Goal: Task Accomplishment & Management: Complete application form

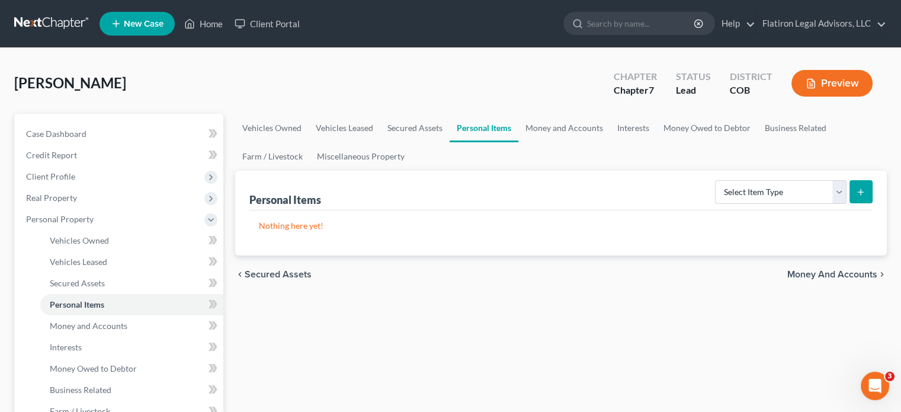
scroll to position [59, 0]
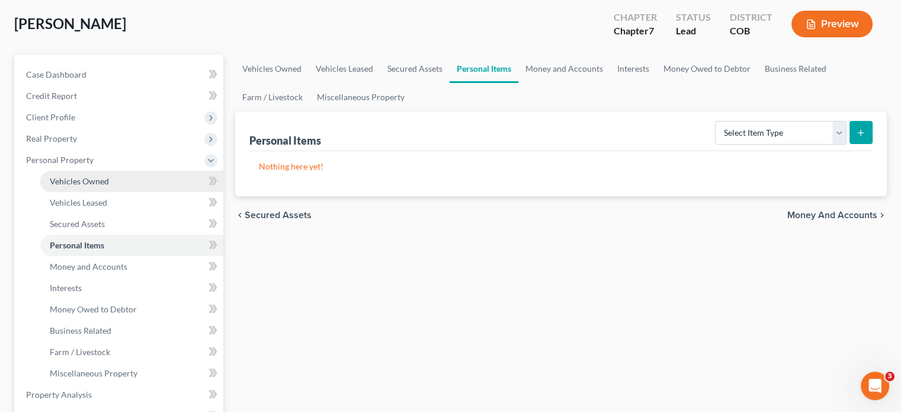
click at [130, 187] on link "Vehicles Owned" at bounding box center [131, 181] width 183 height 21
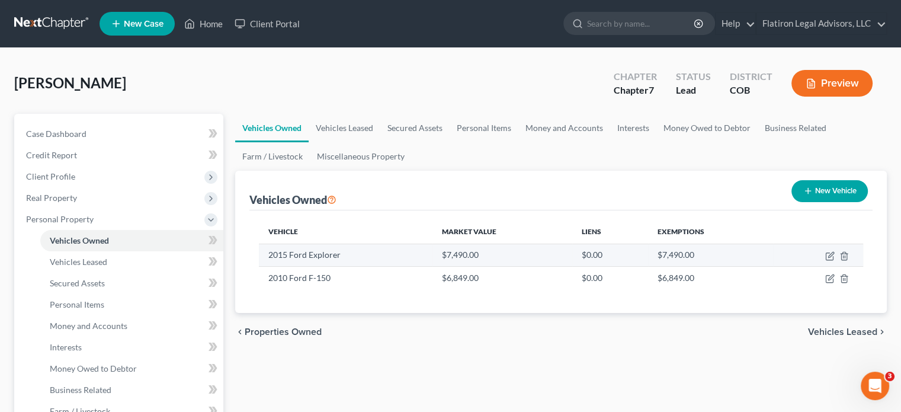
scroll to position [59, 0]
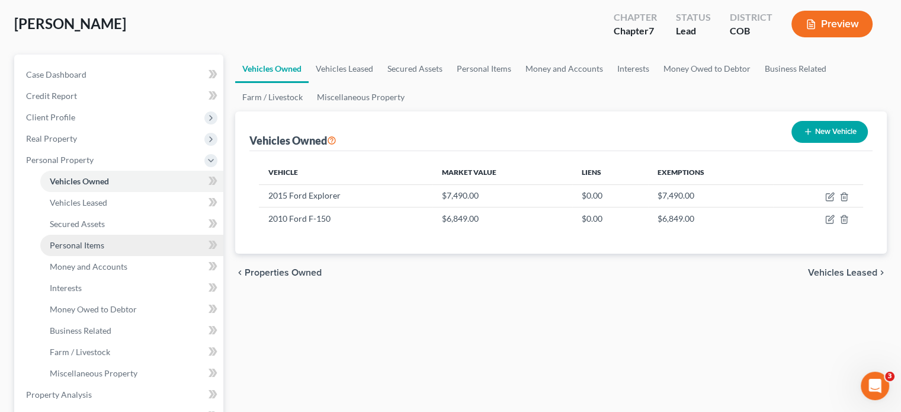
click at [124, 244] on link "Personal Items" at bounding box center [131, 245] width 183 height 21
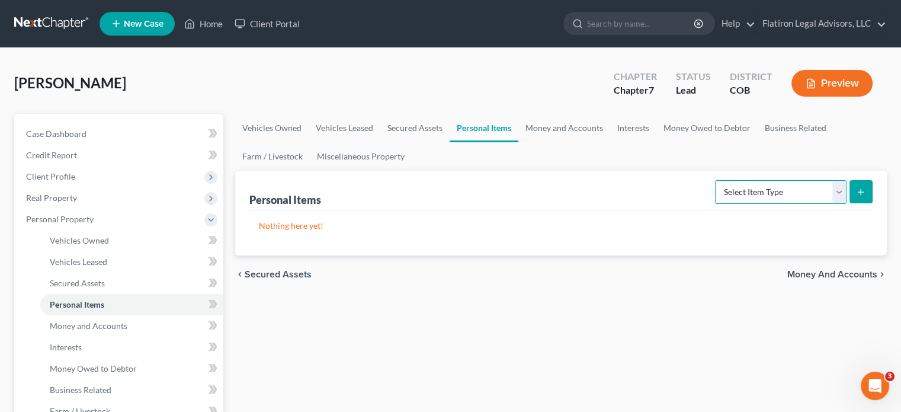
click at [839, 196] on select "Select Item Type Clothing Collectibles Of Value Electronics Firearms Household …" at bounding box center [781, 192] width 132 height 24
select select "clothing"
click at [716, 180] on select "Select Item Type Clothing Collectibles Of Value Electronics Firearms Household …" at bounding box center [781, 192] width 132 height 24
click at [858, 183] on button "submit" at bounding box center [861, 191] width 23 height 23
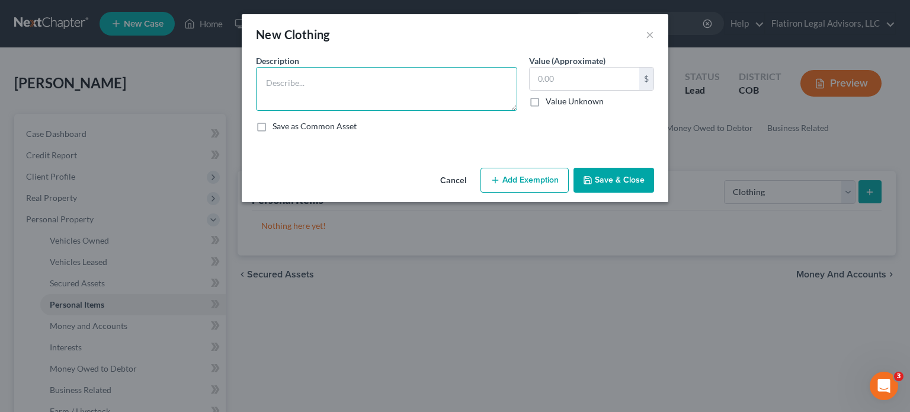
click at [320, 89] on textarea at bounding box center [386, 89] width 261 height 44
type textarea "Clothing"
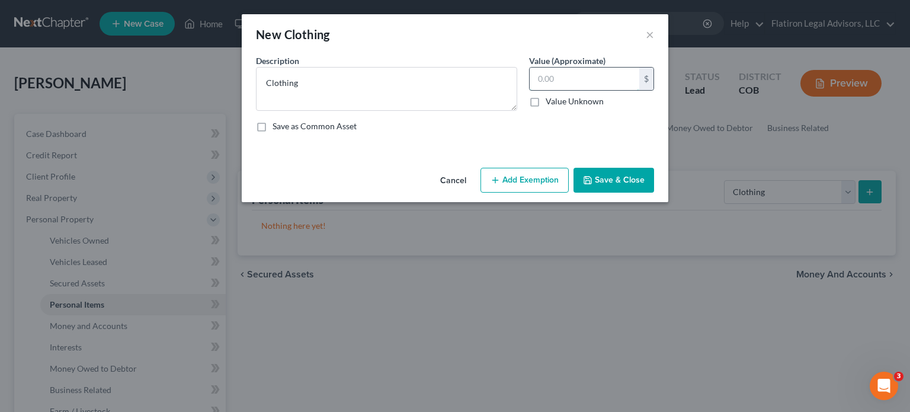
click at [565, 76] on input "text" at bounding box center [585, 79] width 110 height 23
click at [273, 127] on label "Save as Common Asset" at bounding box center [315, 126] width 84 height 12
click at [277, 127] on input "Save as Common Asset" at bounding box center [281, 124] width 8 height 8
checkbox input "true"
click at [578, 78] on input "text" at bounding box center [585, 79] width 110 height 23
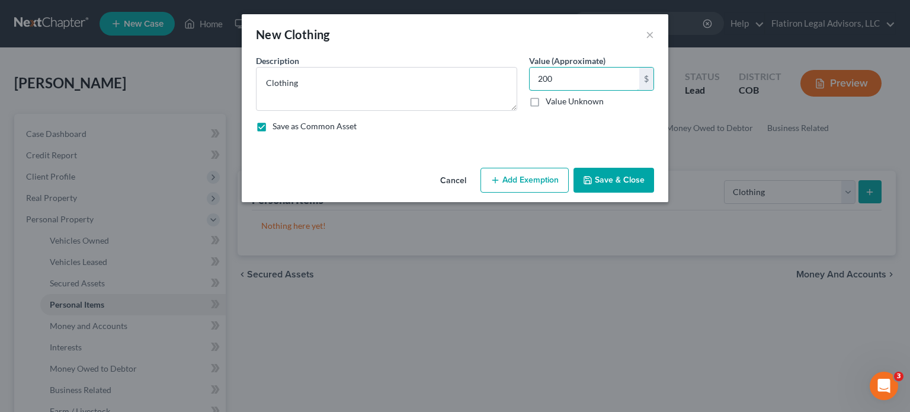
type input "200"
click at [519, 184] on button "Add Exemption" at bounding box center [525, 180] width 88 height 25
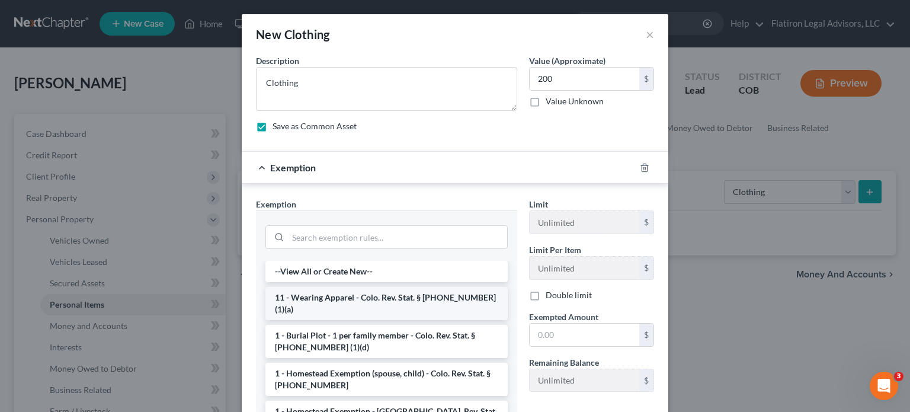
click at [363, 298] on li "11 - Wearing Apparel - Colo. Rev. Stat. § [PHONE_NUMBER] (1)(a)" at bounding box center [386, 303] width 242 height 33
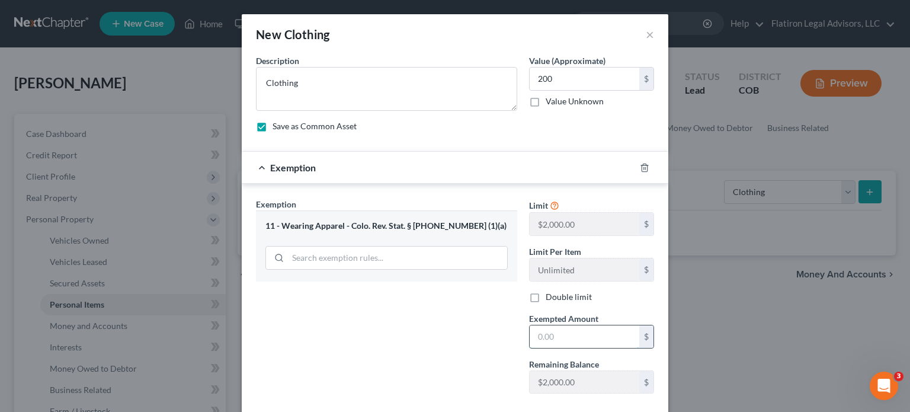
drag, startPoint x: 570, startPoint y: 341, endPoint x: 571, endPoint y: 334, distance: 7.2
click at [570, 341] on input "text" at bounding box center [585, 336] width 110 height 23
type input "200"
click at [362, 331] on div "Exemption Set must be selected for CA. Exemption * 11 - Wearing Apparel - Colo.…" at bounding box center [386, 300] width 273 height 205
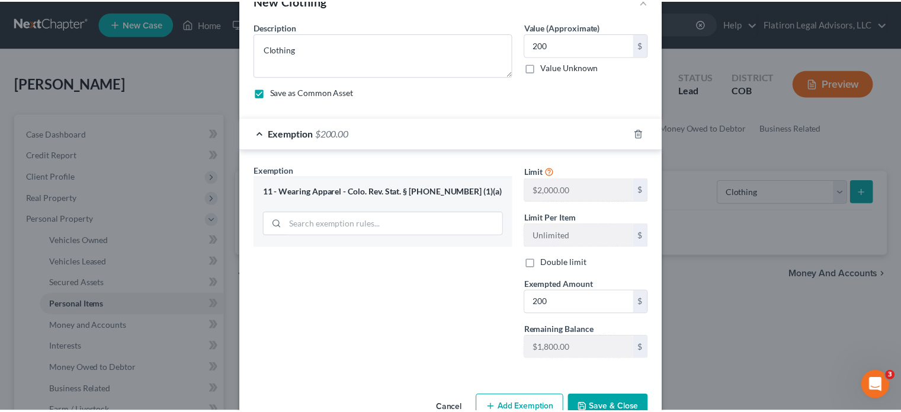
scroll to position [65, 0]
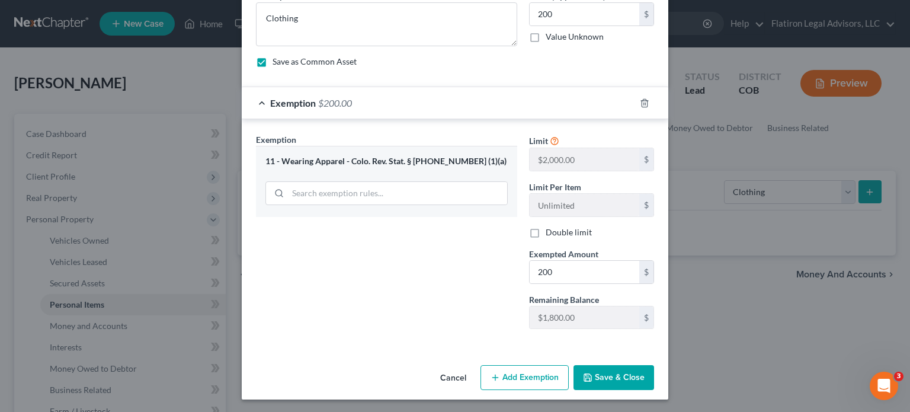
click at [589, 375] on button "Save & Close" at bounding box center [614, 377] width 81 height 25
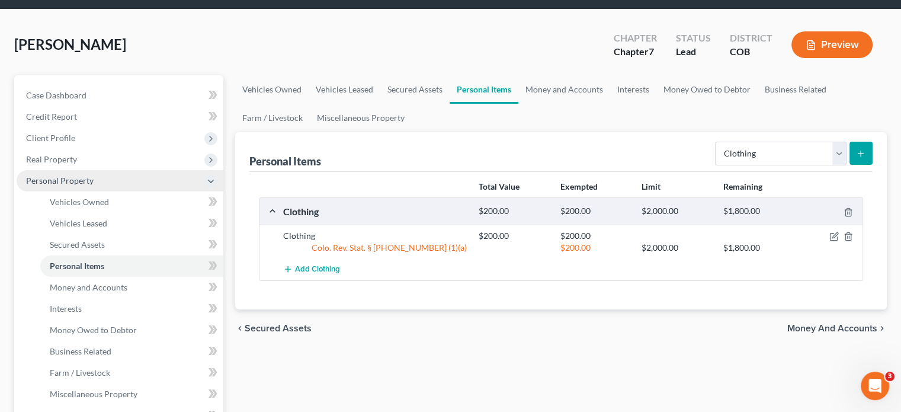
scroll to position [59, 0]
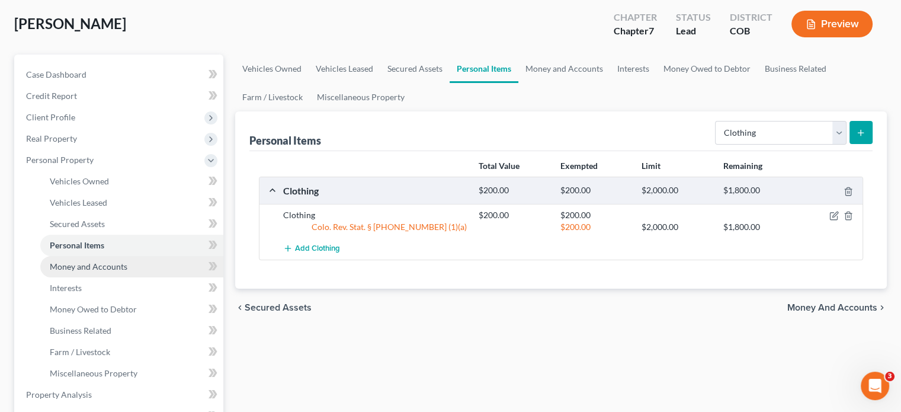
click at [109, 268] on span "Money and Accounts" at bounding box center [89, 266] width 78 height 10
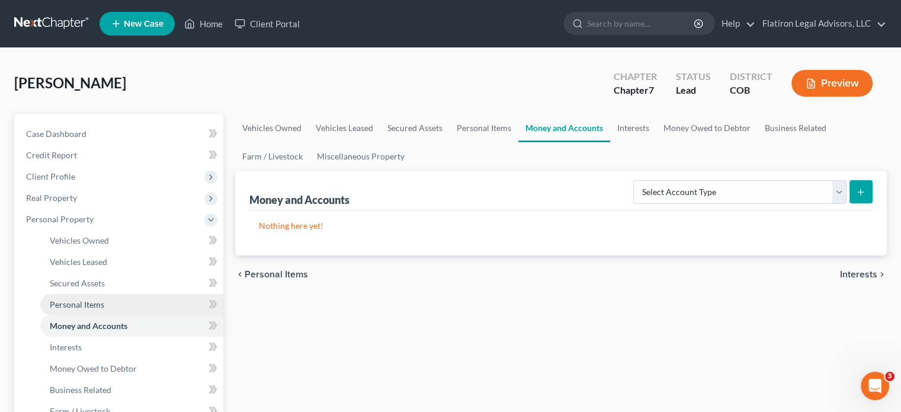
click at [126, 303] on link "Personal Items" at bounding box center [131, 304] width 183 height 21
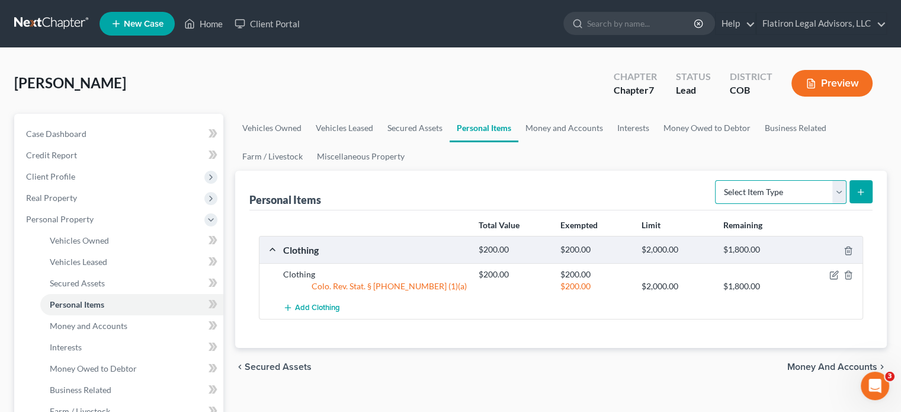
click at [839, 191] on select "Select Item Type Clothing Collectibles Of Value Electronics Firearms Household …" at bounding box center [781, 192] width 132 height 24
select select "electronics"
click at [716, 180] on select "Select Item Type Clothing Collectibles Of Value Electronics Firearms Household …" at bounding box center [781, 192] width 132 height 24
click at [863, 189] on icon "submit" at bounding box center [860, 191] width 9 height 9
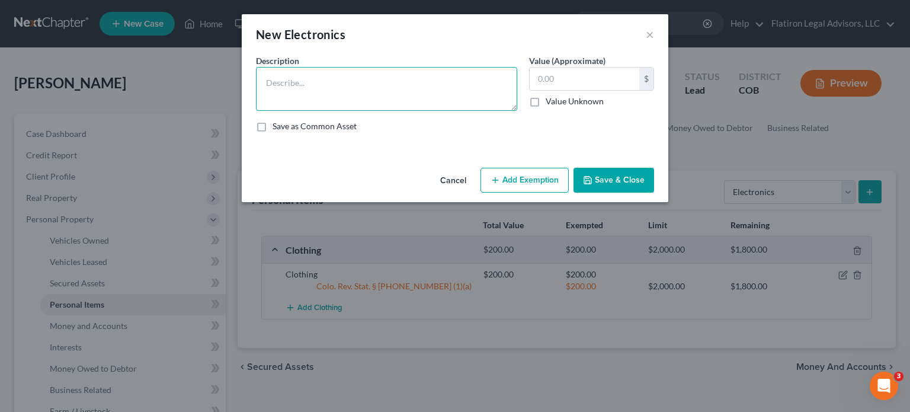
click at [312, 78] on textarea at bounding box center [386, 89] width 261 height 44
type textarea "Printer, lap top computer, cell phone, TV."
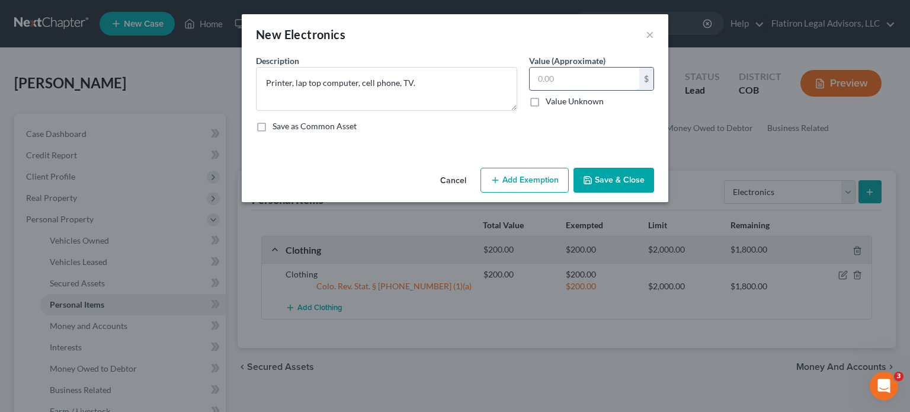
click at [558, 79] on input "text" at bounding box center [585, 79] width 110 height 23
type input "1"
type input "200"
click at [507, 180] on button "Add Exemption" at bounding box center [525, 180] width 88 height 25
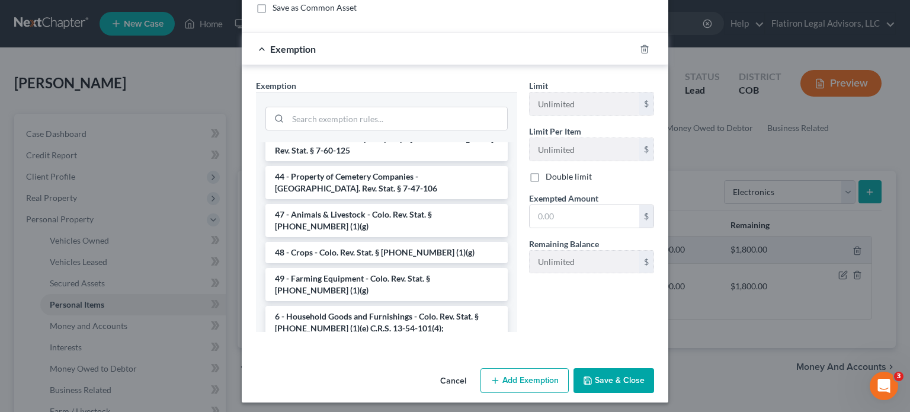
scroll to position [1657, 0]
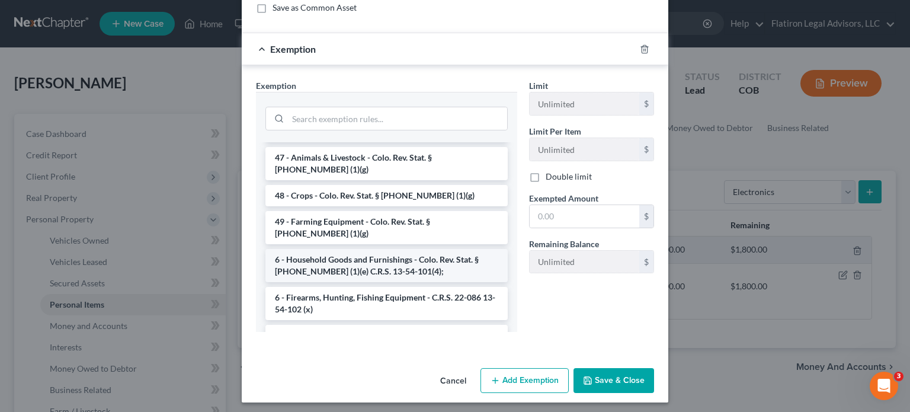
click at [365, 249] on li "6 - Household Goods and Furnishings - Colo. Rev. Stat. § [PHONE_NUMBER] (1)(e) …" at bounding box center [386, 265] width 242 height 33
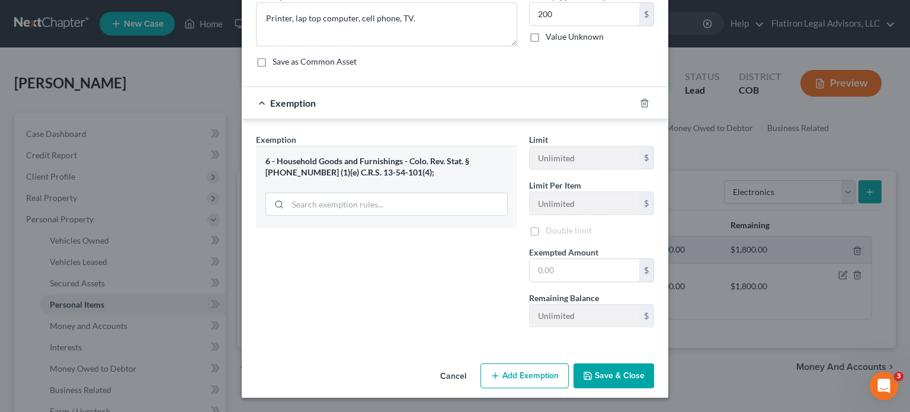
scroll to position [65, 0]
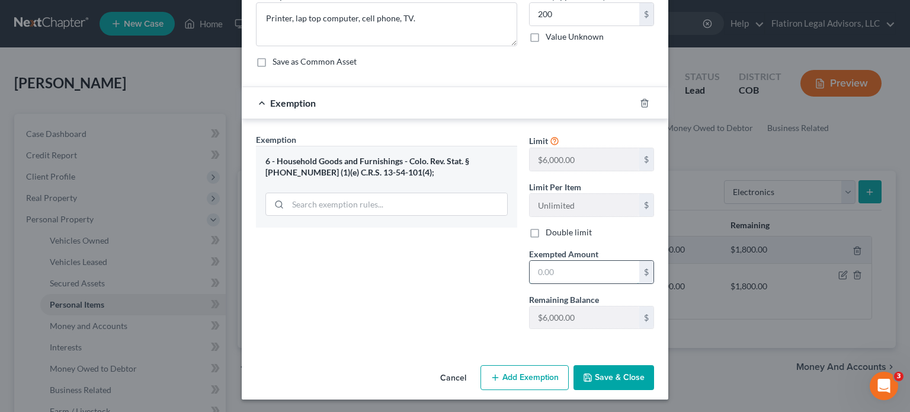
click at [564, 274] on input "text" at bounding box center [585, 272] width 110 height 23
type input "200"
click at [599, 373] on button "Save & Close" at bounding box center [614, 377] width 81 height 25
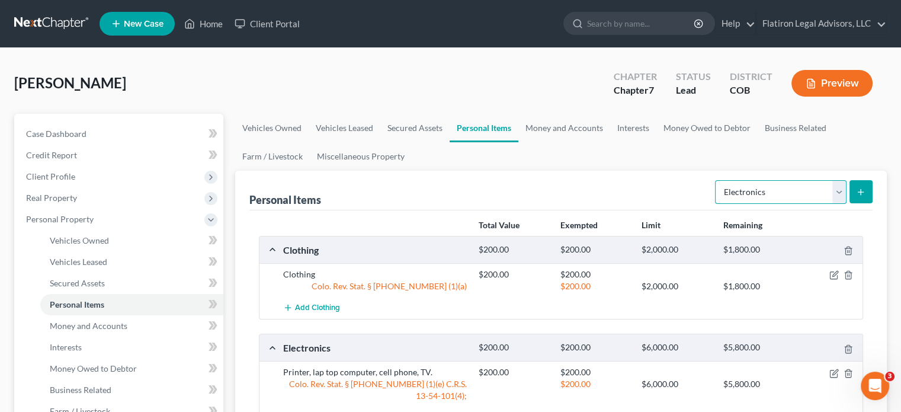
click at [837, 185] on select "Select Item Type Clothing Collectibles Of Value Electronics Firearms Household …" at bounding box center [781, 192] width 132 height 24
select select "firearms"
click at [716, 180] on select "Select Item Type Clothing Collectibles Of Value Electronics Firearms Household …" at bounding box center [781, 192] width 132 height 24
click at [860, 188] on icon "submit" at bounding box center [860, 191] width 9 height 9
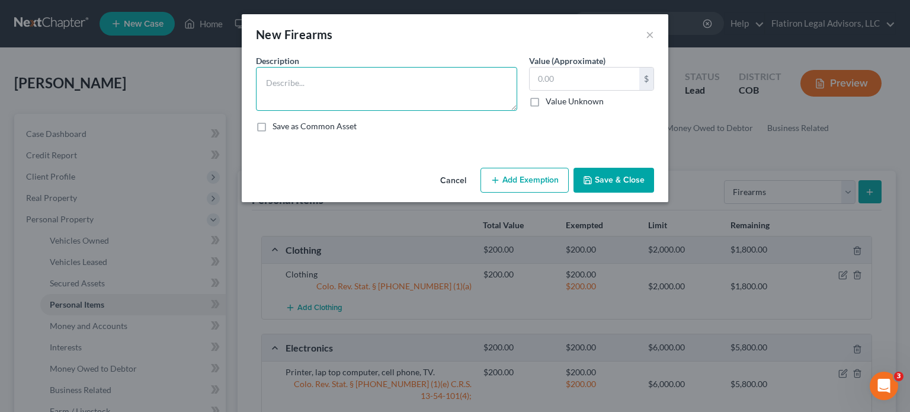
click at [289, 86] on textarea at bounding box center [386, 89] width 261 height 44
type textarea "Pistol"
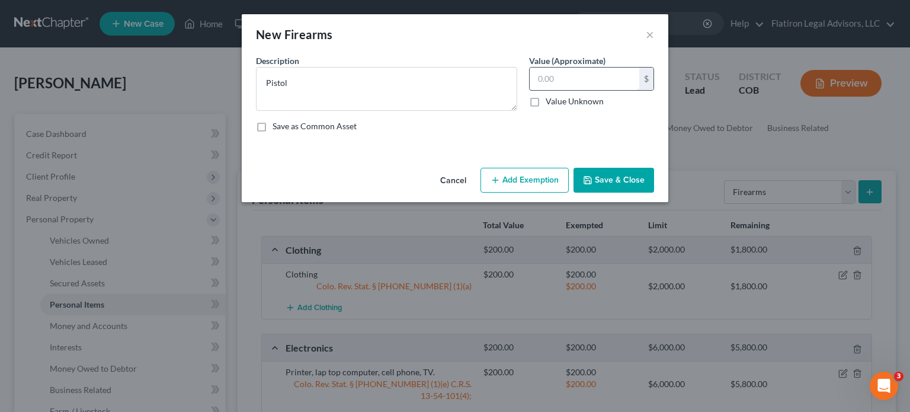
click at [570, 81] on input "text" at bounding box center [585, 79] width 110 height 23
type input "100"
click at [538, 181] on button "Add Exemption" at bounding box center [525, 180] width 88 height 25
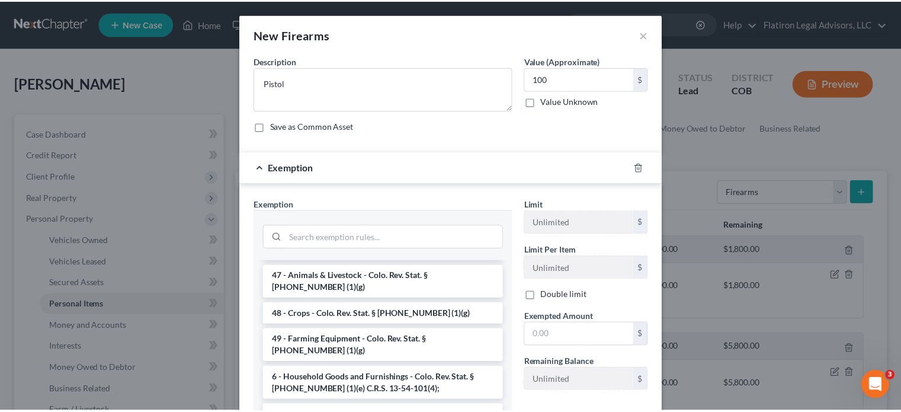
scroll to position [59, 0]
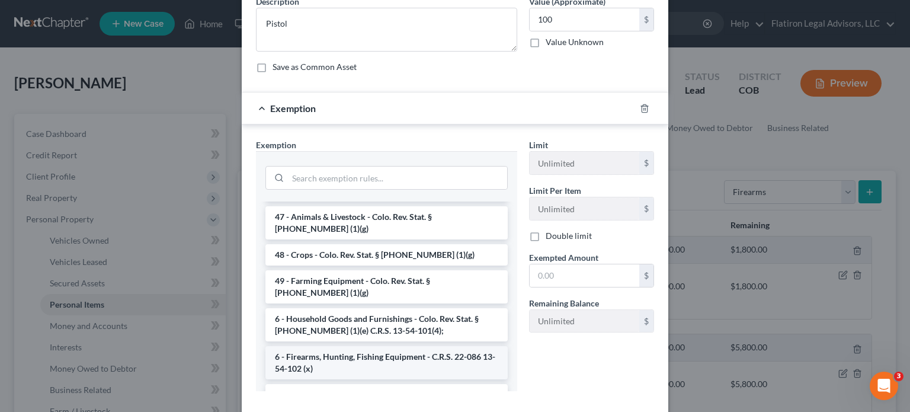
click at [360, 346] on li "6 - Firearms, Hunting, Fishing Equipment - C.R.S. 22-086 13-54-102 (x)" at bounding box center [386, 362] width 242 height 33
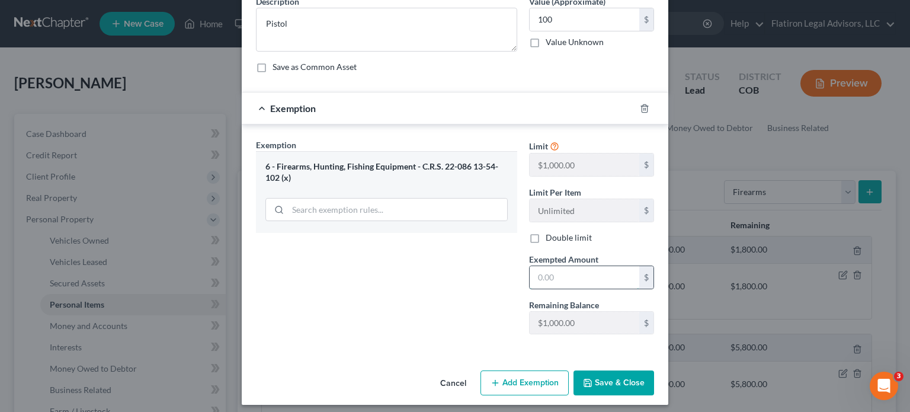
click at [558, 272] on input "text" at bounding box center [585, 277] width 110 height 23
type input "100"
click at [399, 289] on div "Exemption Set must be selected for CA. Exemption * 6 - Firearms, Hunting, Fishi…" at bounding box center [386, 241] width 273 height 205
click at [588, 380] on icon "button" at bounding box center [587, 382] width 7 height 7
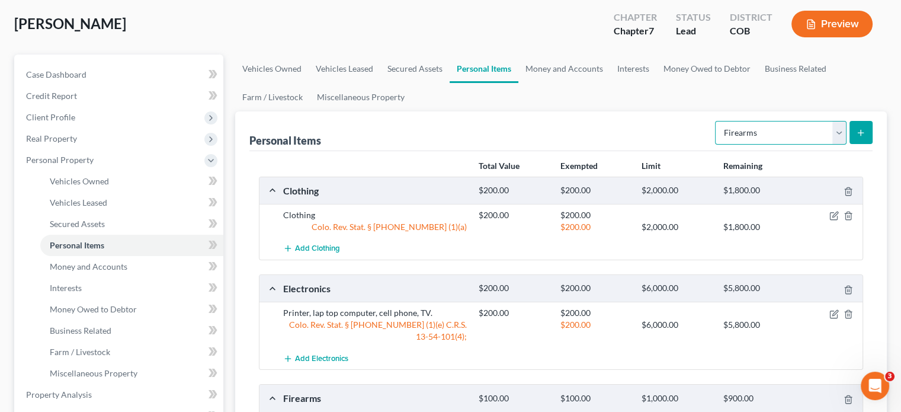
click at [839, 129] on select "Select Item Type Clothing Collectibles Of Value Electronics Firearms Household …" at bounding box center [781, 133] width 132 height 24
select select "household_goods"
click at [716, 121] on select "Select Item Type Clothing Collectibles Of Value Electronics Firearms Household …" at bounding box center [781, 133] width 132 height 24
click at [865, 126] on button "submit" at bounding box center [861, 132] width 23 height 23
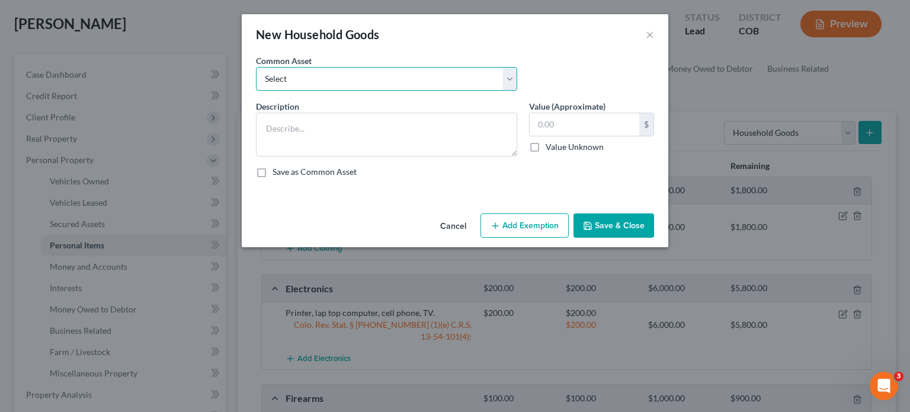
click at [510, 73] on select "Select Furniture, appliances, household goods, misc." at bounding box center [386, 79] width 261 height 24
select select "0"
click at [256, 67] on select "Select Furniture, appliances, household goods, misc." at bounding box center [386, 79] width 261 height 24
type textarea "Furniture, appliances, household goods, misc."
type input "1,200.00"
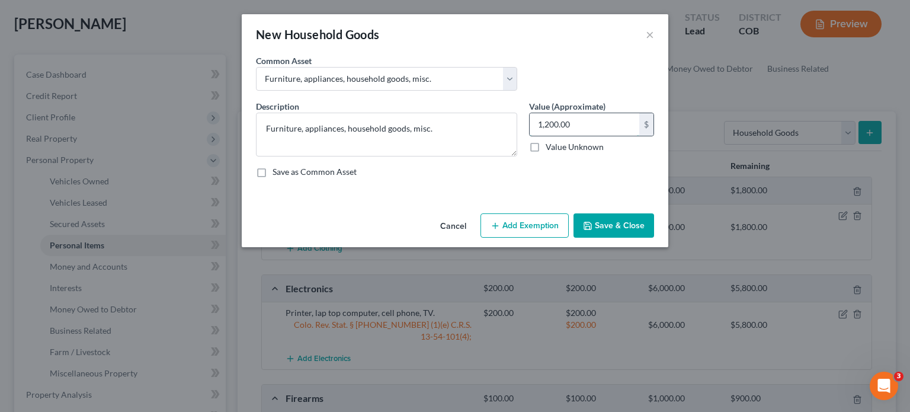
click at [571, 123] on input "1,200.00" at bounding box center [585, 124] width 110 height 23
type input "2,000"
click at [537, 228] on button "Add Exemption" at bounding box center [525, 225] width 88 height 25
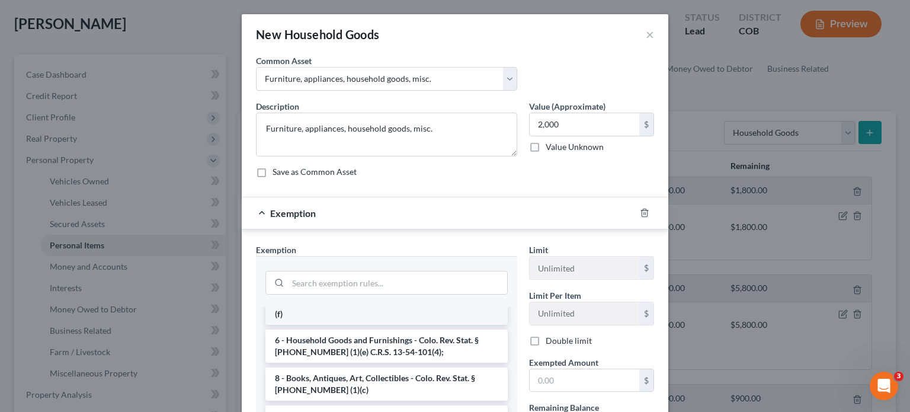
scroll to position [119, 0]
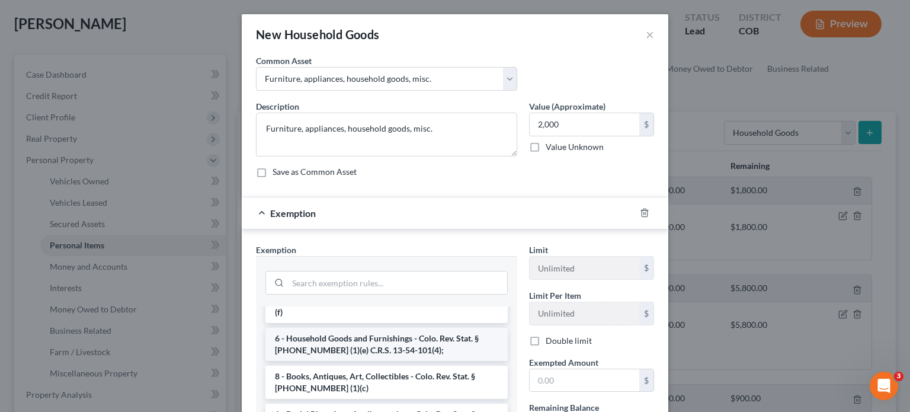
click at [384, 328] on li "6 - Household Goods and Furnishings - Colo. Rev. Stat. § [PHONE_NUMBER] (1)(e) …" at bounding box center [386, 344] width 242 height 33
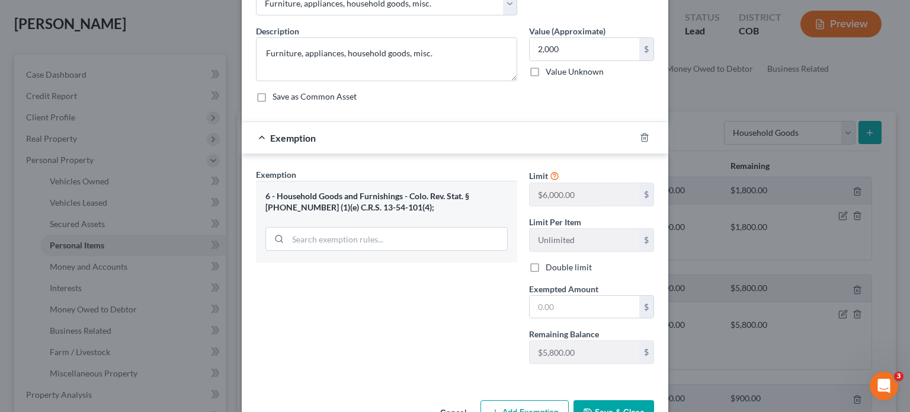
scroll to position [110, 0]
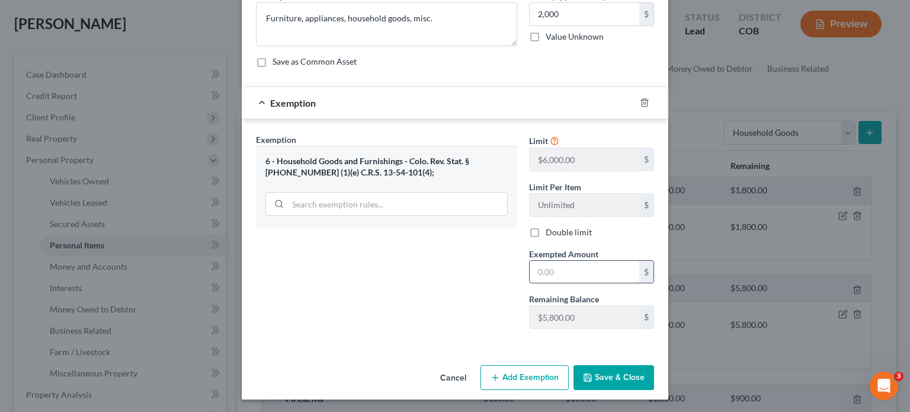
click at [548, 269] on input "text" at bounding box center [585, 272] width 110 height 23
type input "2,000"
click at [363, 279] on div "Exemption Set must be selected for CA. Exemption * 6 - Household Goods and Furn…" at bounding box center [386, 235] width 273 height 205
click at [599, 372] on button "Save & Close" at bounding box center [614, 377] width 81 height 25
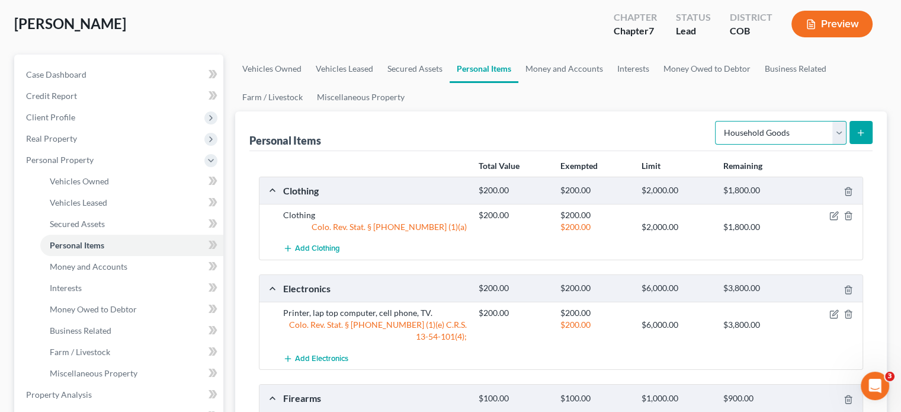
click at [842, 133] on select "Select Item Type Clothing Collectibles Of Value Electronics Firearms Household …" at bounding box center [781, 133] width 132 height 24
select select "jewelry"
click at [716, 121] on select "Select Item Type Clothing Collectibles Of Value Electronics Firearms Household …" at bounding box center [781, 133] width 132 height 24
click at [856, 130] on icon "submit" at bounding box center [860, 132] width 9 height 9
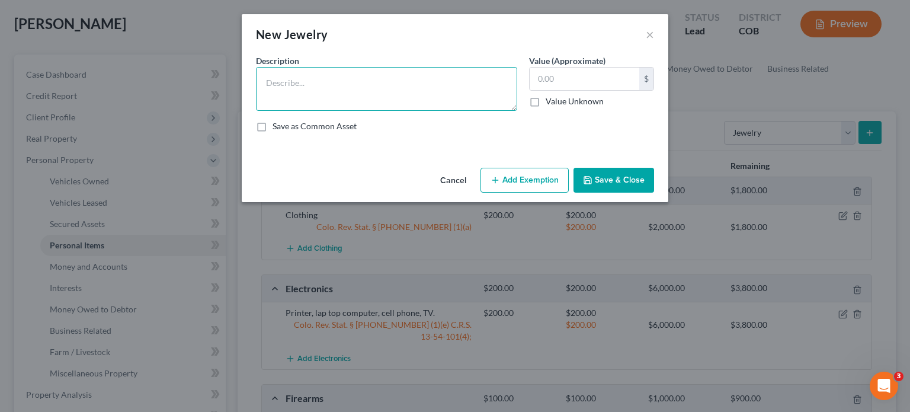
click at [296, 78] on textarea at bounding box center [386, 89] width 261 height 44
type textarea "C"
type textarea "Wedding ring"
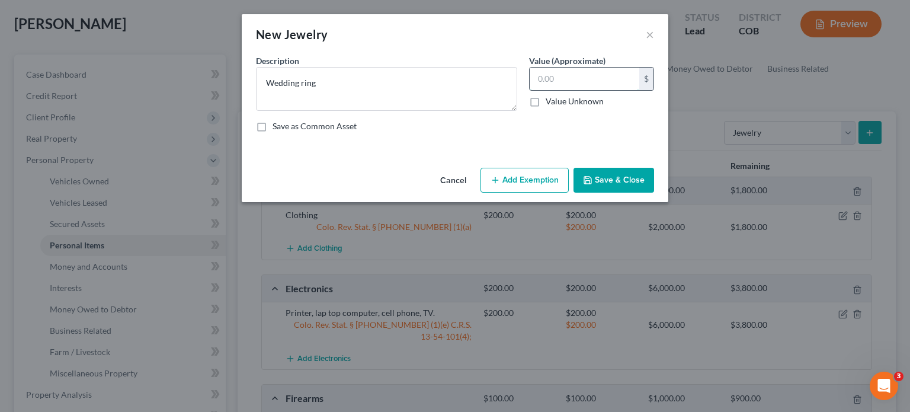
click at [559, 84] on input "text" at bounding box center [585, 79] width 110 height 23
type input "100"
click at [512, 178] on button "Add Exemption" at bounding box center [525, 180] width 88 height 25
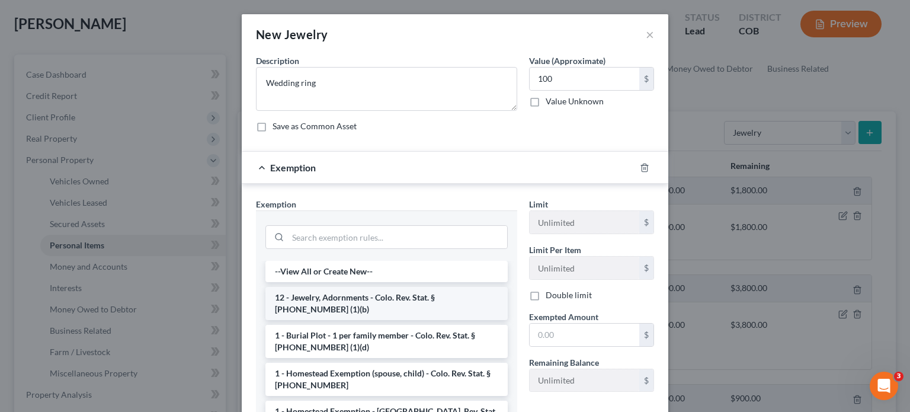
click at [367, 295] on li "12 - Jewelry, Adornments - Colo. Rev. Stat. § [PHONE_NUMBER] (1)(b)" at bounding box center [386, 303] width 242 height 33
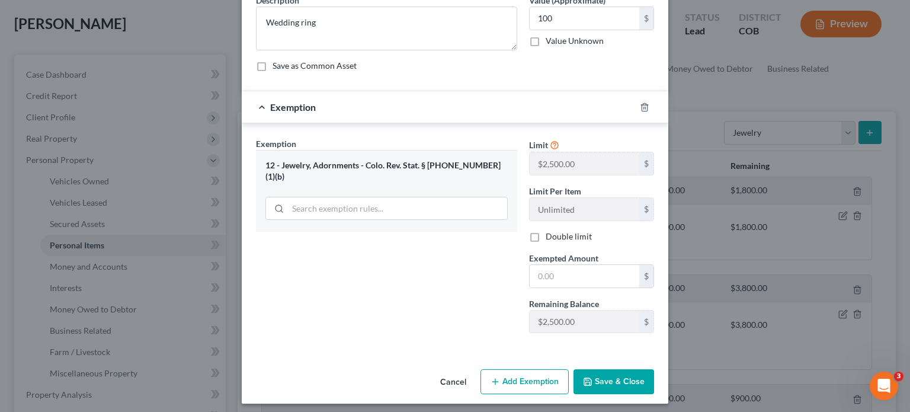
scroll to position [65, 0]
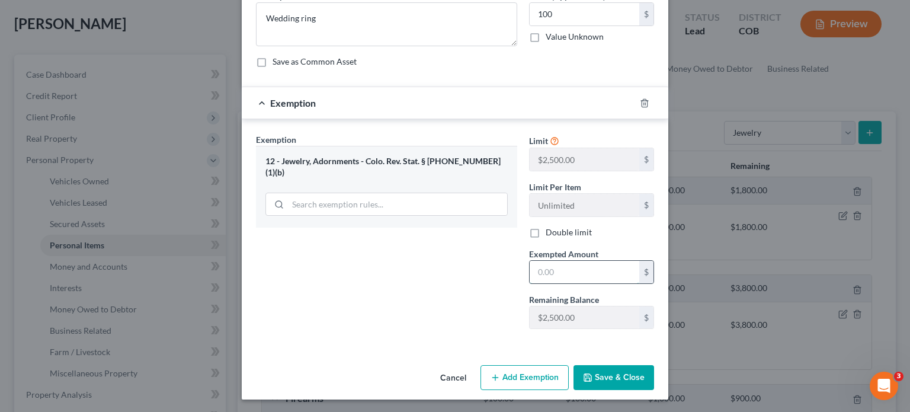
click at [550, 271] on input "text" at bounding box center [585, 272] width 110 height 23
type input "100"
click at [593, 372] on button "Save & Close" at bounding box center [614, 377] width 81 height 25
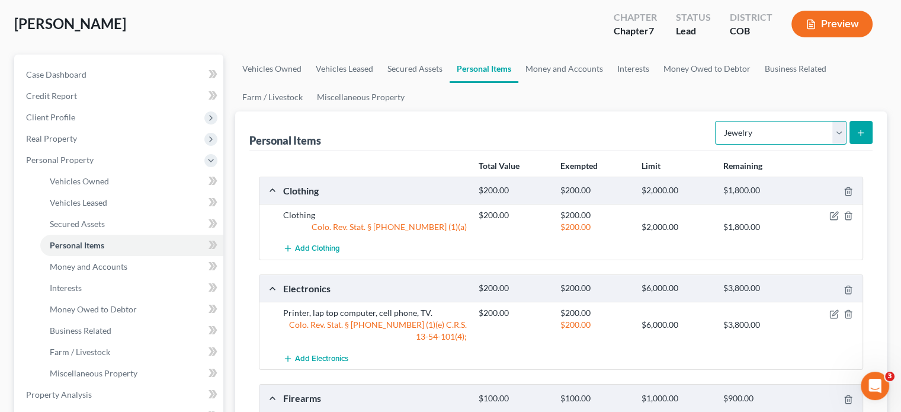
click at [842, 132] on select "Select Item Type Clothing Collectibles Of Value Electronics Firearms Household …" at bounding box center [781, 133] width 132 height 24
click at [716, 121] on select "Select Item Type Clothing Collectibles Of Value Electronics Firearms Household …" at bounding box center [781, 133] width 132 height 24
click at [836, 129] on select "Select Item Type Clothing Collectibles Of Value Electronics Firearms Household …" at bounding box center [781, 133] width 132 height 24
select select "firearms"
click at [716, 121] on select "Select Item Type Clothing Collectibles Of Value Electronics Firearms Household …" at bounding box center [781, 133] width 132 height 24
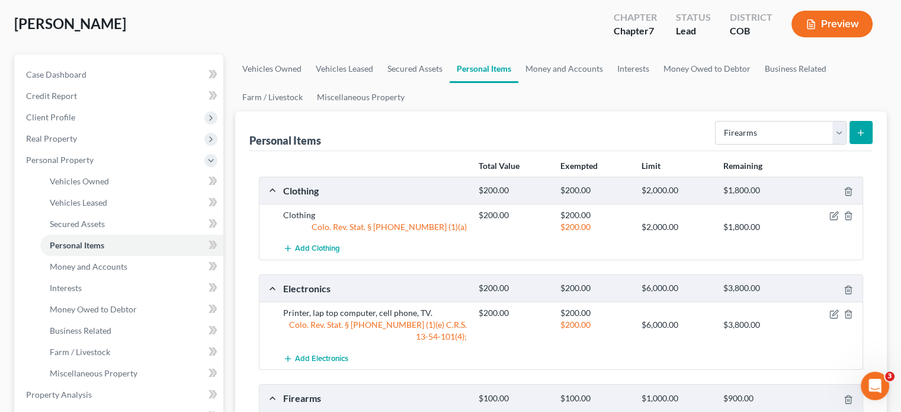
click at [862, 135] on icon "submit" at bounding box center [860, 132] width 9 height 9
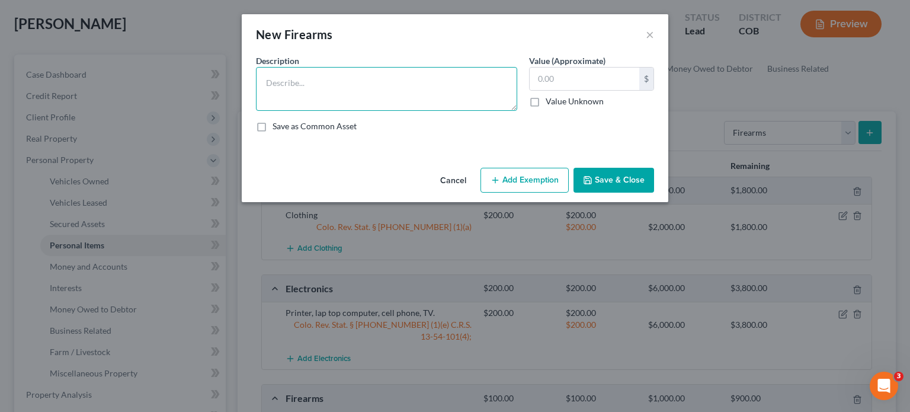
click at [312, 89] on textarea at bounding box center [386, 89] width 261 height 44
type textarea "Fishing gear"
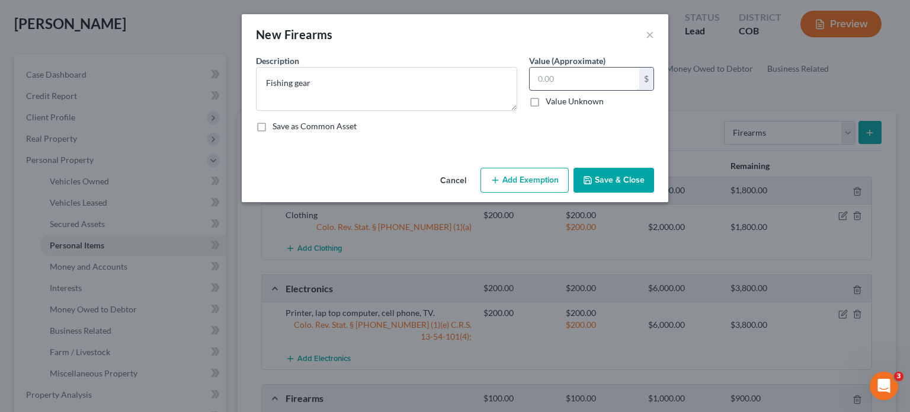
click at [570, 76] on input "text" at bounding box center [585, 79] width 110 height 23
type input "20"
click at [516, 182] on button "Add Exemption" at bounding box center [525, 180] width 88 height 25
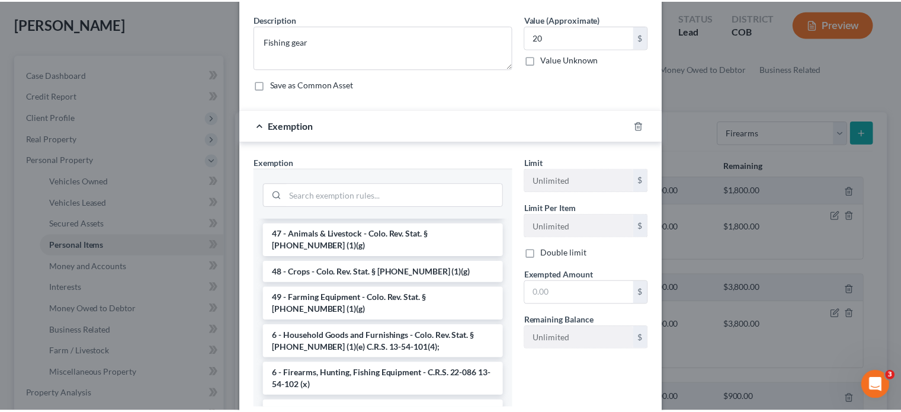
scroll to position [59, 0]
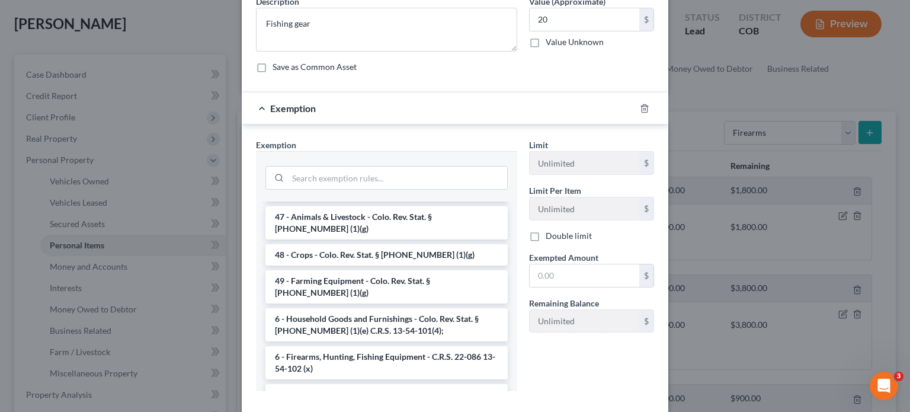
click at [395, 346] on li "6 - Firearms, Hunting, Fishing Equipment - C.R.S. 22-086 13-54-102 (x)" at bounding box center [386, 362] width 242 height 33
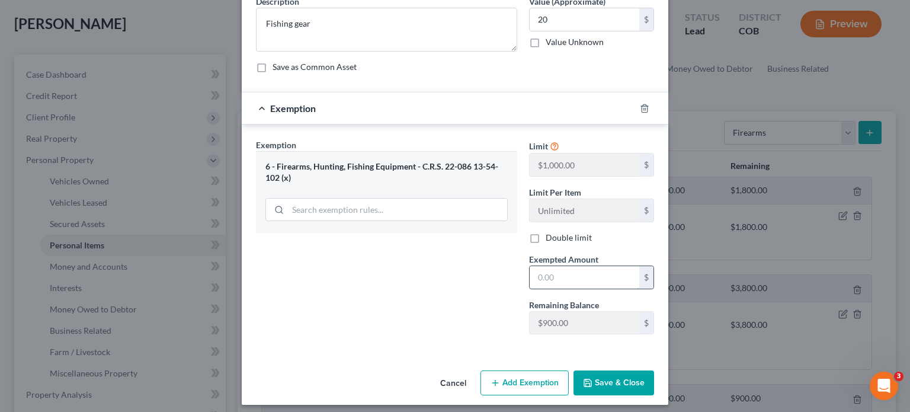
click at [558, 279] on input "text" at bounding box center [585, 277] width 110 height 23
type input "20"
click at [593, 378] on button "Save & Close" at bounding box center [614, 382] width 81 height 25
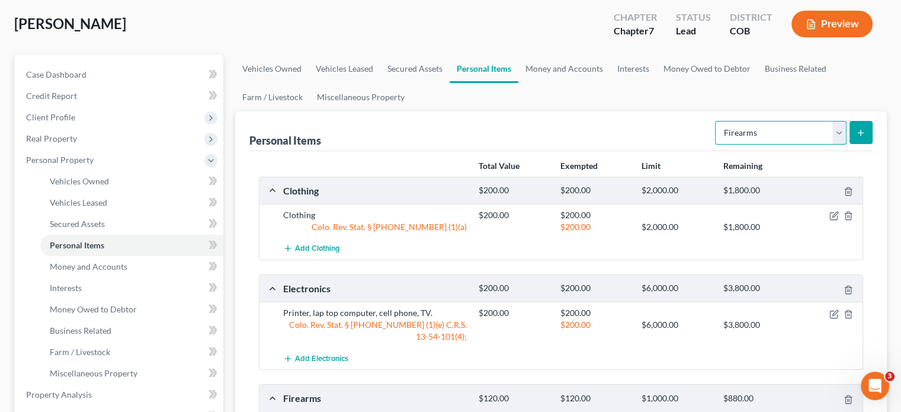
click at [837, 132] on select "Select Item Type Clothing Collectibles Of Value Electronics Firearms Household …" at bounding box center [781, 133] width 132 height 24
click at [558, 68] on link "Money and Accounts" at bounding box center [565, 69] width 92 height 28
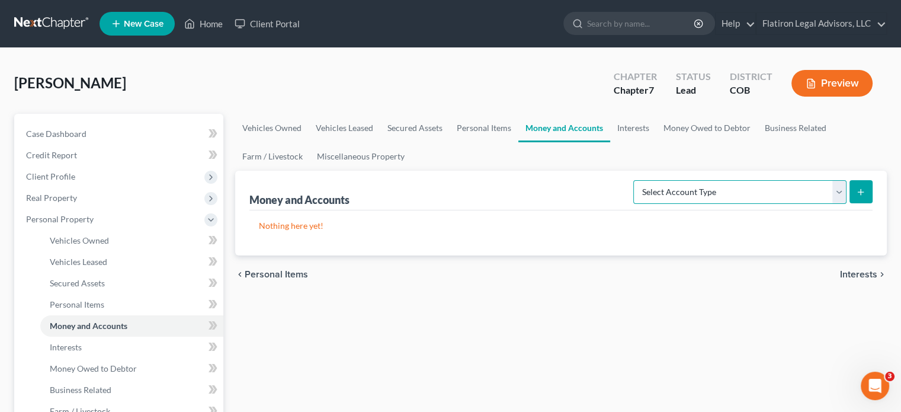
click at [838, 190] on select "Select Account Type Brokerage Cash on Hand Certificates of Deposit Checking Acc…" at bounding box center [740, 192] width 213 height 24
select select "brokerage"
click at [636, 180] on select "Select Account Type Brokerage Cash on Hand Certificates of Deposit Checking Acc…" at bounding box center [740, 192] width 213 height 24
click at [862, 192] on line "submit" at bounding box center [861, 192] width 5 height 0
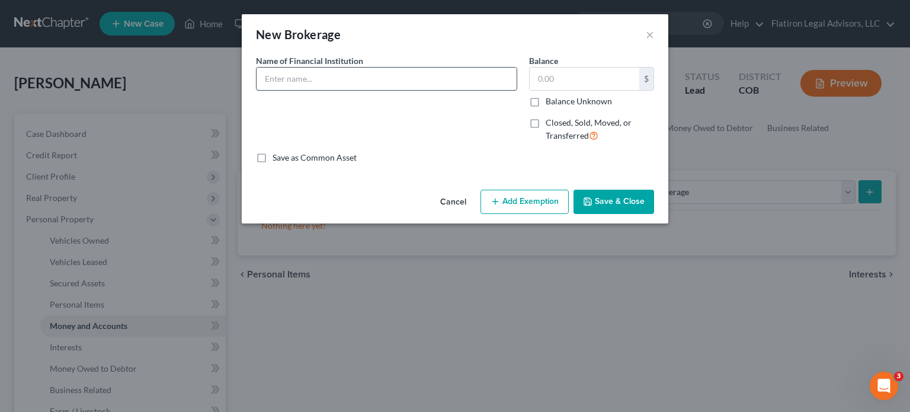
click at [271, 73] on input "text" at bounding box center [387, 79] width 260 height 23
type input "Stash Capital"
click at [561, 73] on input "text" at bounding box center [585, 79] width 110 height 23
type input "44"
click at [603, 201] on button "Save & Close" at bounding box center [614, 202] width 81 height 25
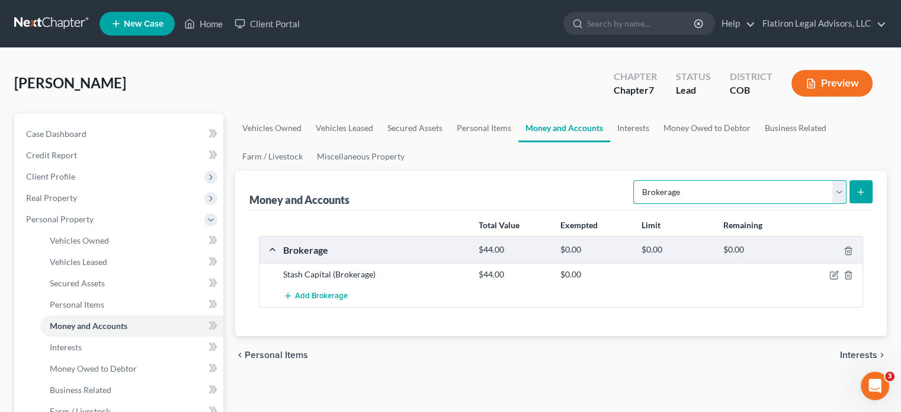
click at [836, 193] on select "Select Account Type Brokerage Cash on Hand Certificates of Deposit Checking Acc…" at bounding box center [740, 192] width 213 height 24
select select "checking"
click at [636, 180] on select "Select Account Type Brokerage Cash on Hand Certificates of Deposit Checking Acc…" at bounding box center [740, 192] width 213 height 24
click at [861, 192] on line "submit" at bounding box center [861, 191] width 0 height 5
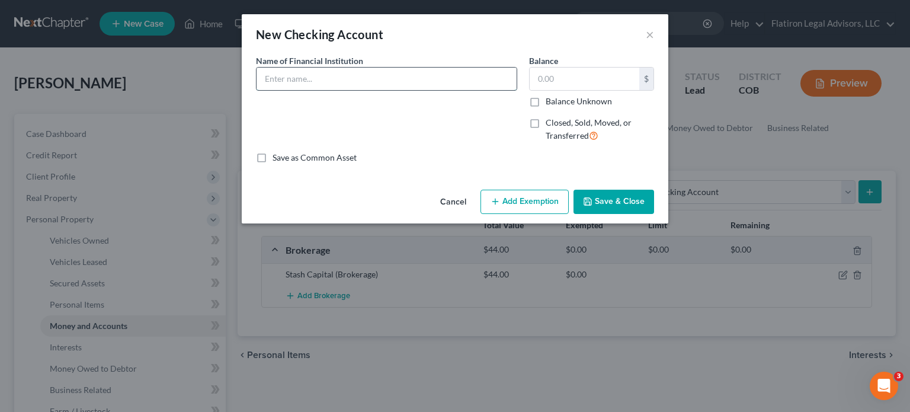
click at [344, 79] on input "text" at bounding box center [387, 79] width 260 height 23
type input "Bellco Credit Union"
click at [567, 81] on input "text" at bounding box center [585, 79] width 110 height 23
drag, startPoint x: 553, startPoint y: 78, endPoint x: 536, endPoint y: 78, distance: 17.2
click at [536, 78] on input "400" at bounding box center [585, 79] width 110 height 23
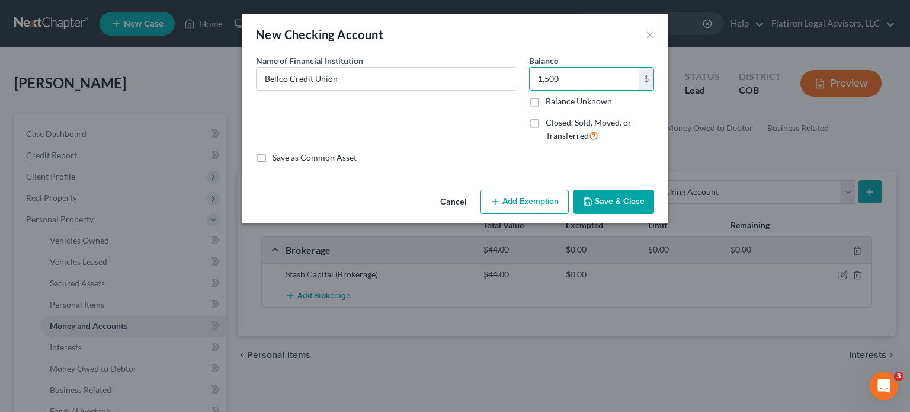
type input "1,500"
click at [508, 203] on button "Add Exemption" at bounding box center [525, 202] width 88 height 25
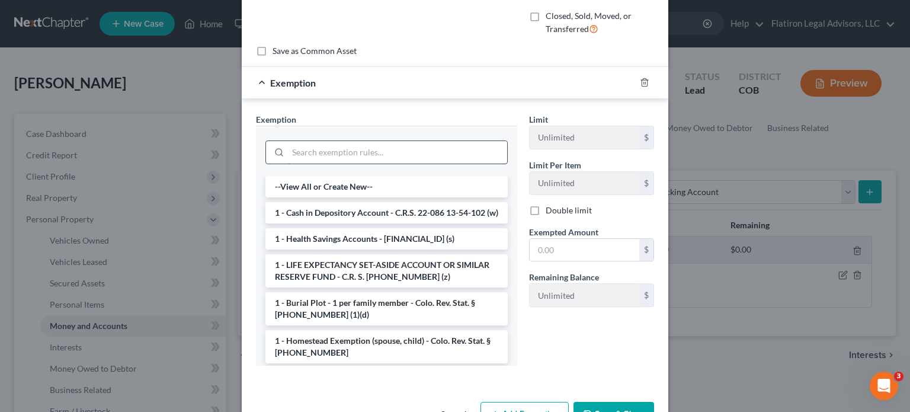
scroll to position [119, 0]
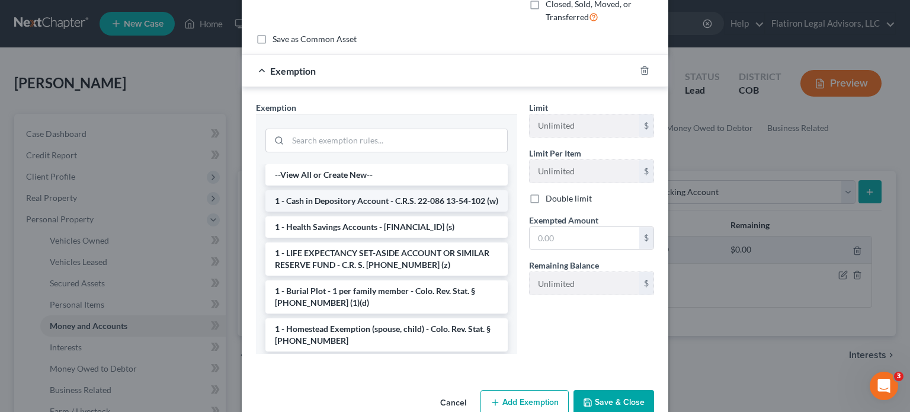
click at [388, 203] on li "1 - Cash in Depository Account - C.R.S. 22-086 13-54-102 (w)" at bounding box center [386, 200] width 242 height 21
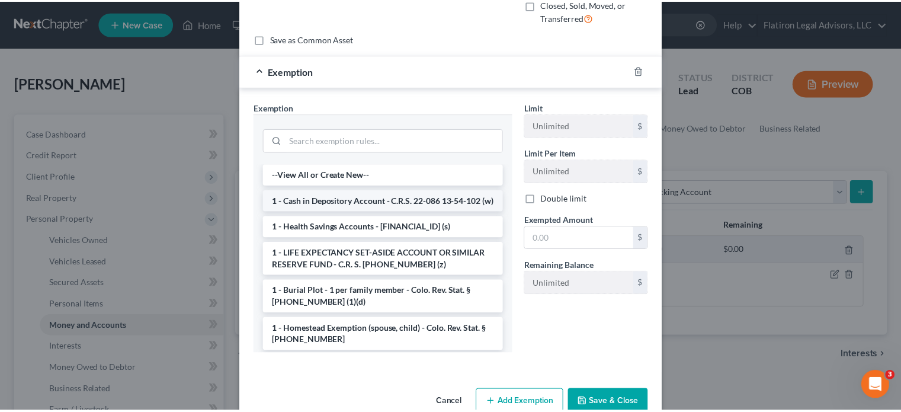
scroll to position [87, 0]
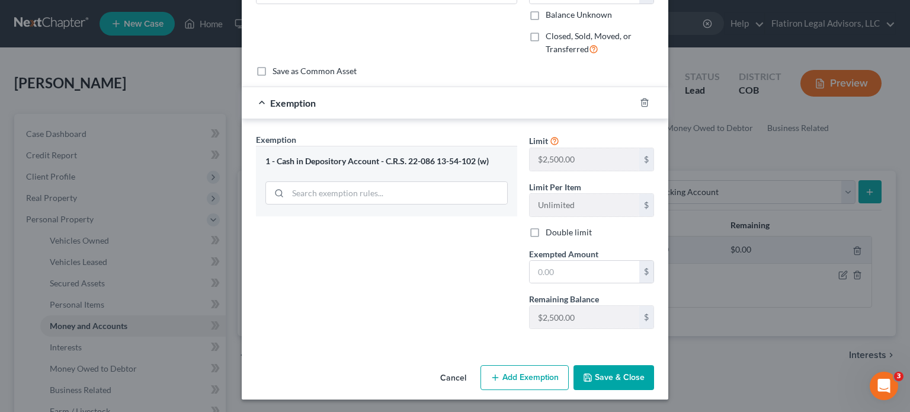
click at [546, 231] on label "Double limit" at bounding box center [569, 232] width 46 height 12
click at [551, 231] on input "Double limit" at bounding box center [555, 230] width 8 height 8
checkbox input "true"
click at [550, 274] on input "text" at bounding box center [585, 272] width 110 height 23
type input "1,500"
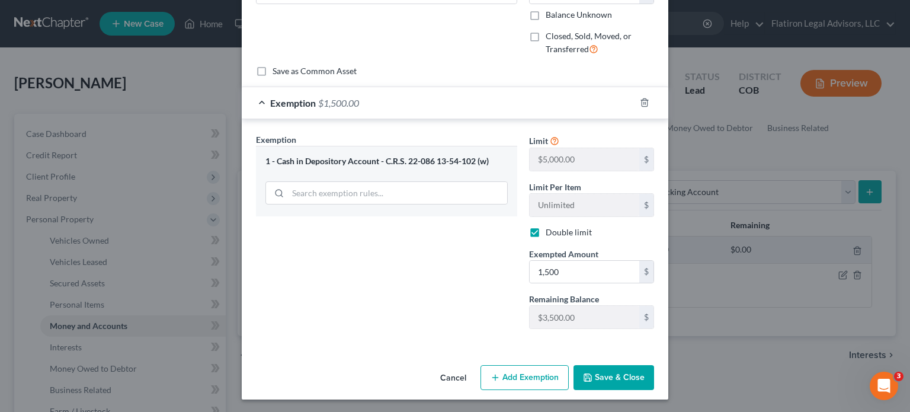
click at [593, 373] on button "Save & Close" at bounding box center [614, 377] width 81 height 25
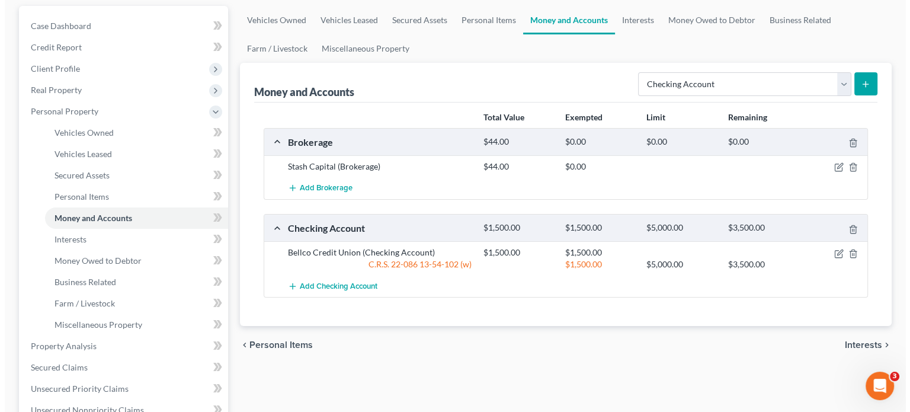
scroll to position [119, 0]
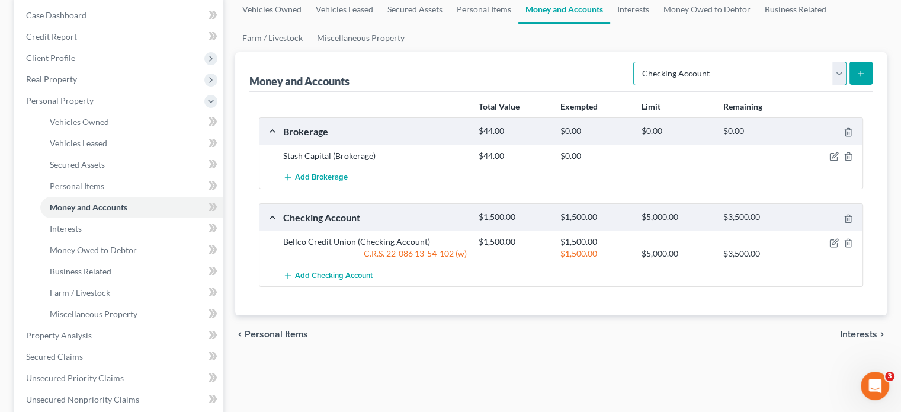
click at [840, 73] on select "Select Account Type Brokerage Cash on Hand Certificates of Deposit Checking Acc…" at bounding box center [740, 74] width 213 height 24
click at [860, 73] on line "submit" at bounding box center [861, 73] width 5 height 0
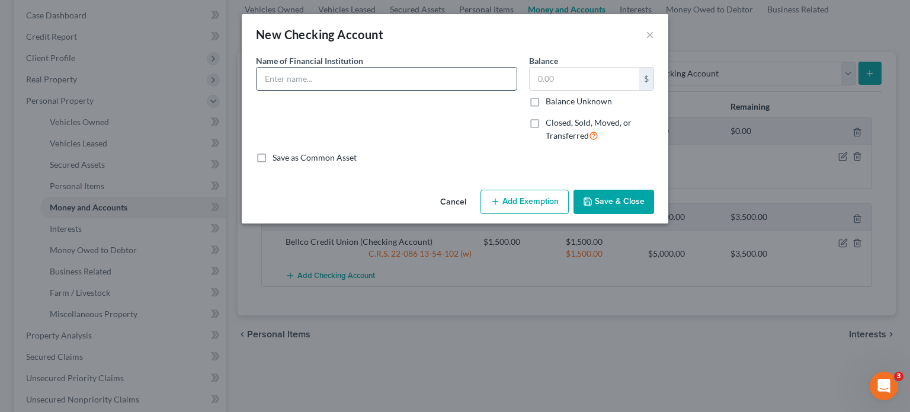
click at [304, 82] on input "text" at bounding box center [387, 79] width 260 height 23
type input "US Bank"
click at [554, 80] on input "text" at bounding box center [585, 79] width 110 height 23
type input "215"
click at [519, 202] on button "Add Exemption" at bounding box center [525, 202] width 88 height 25
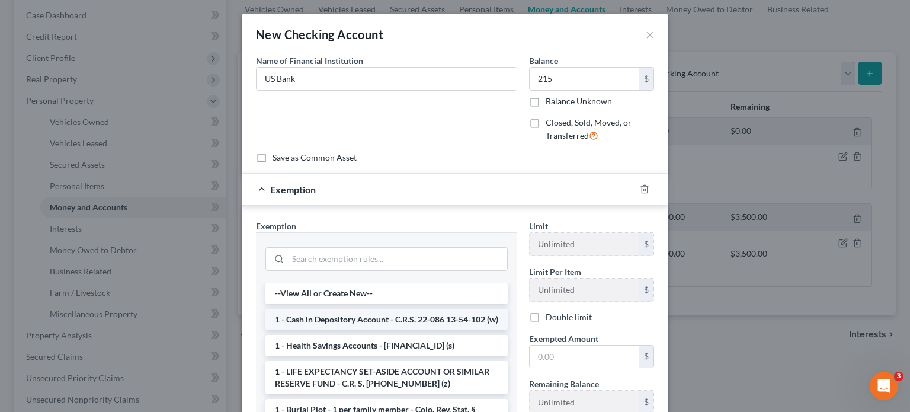
click at [383, 322] on li "1 - Cash in Depository Account - C.R.S. 22-086 13-54-102 (w)" at bounding box center [386, 319] width 242 height 21
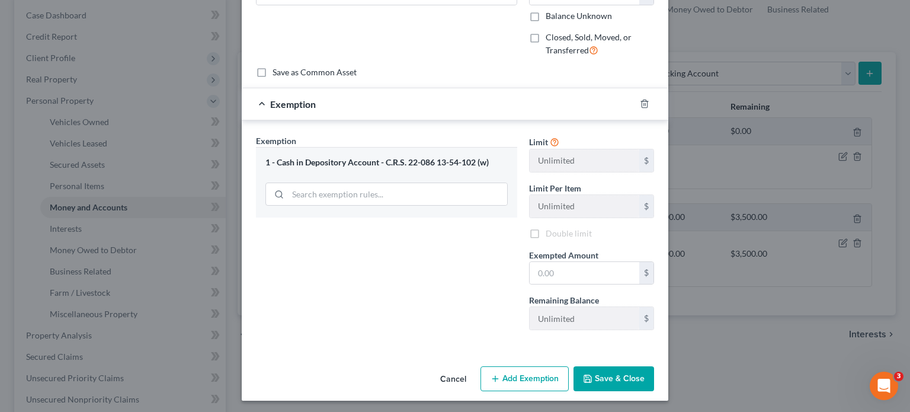
scroll to position [87, 0]
checkbox input "true"
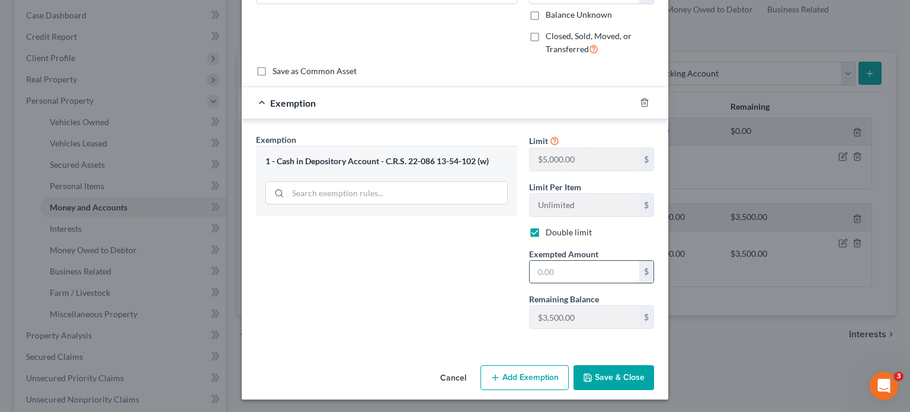
click at [562, 271] on input "text" at bounding box center [585, 272] width 110 height 23
type input "215"
click at [606, 379] on button "Save & Close" at bounding box center [614, 377] width 81 height 25
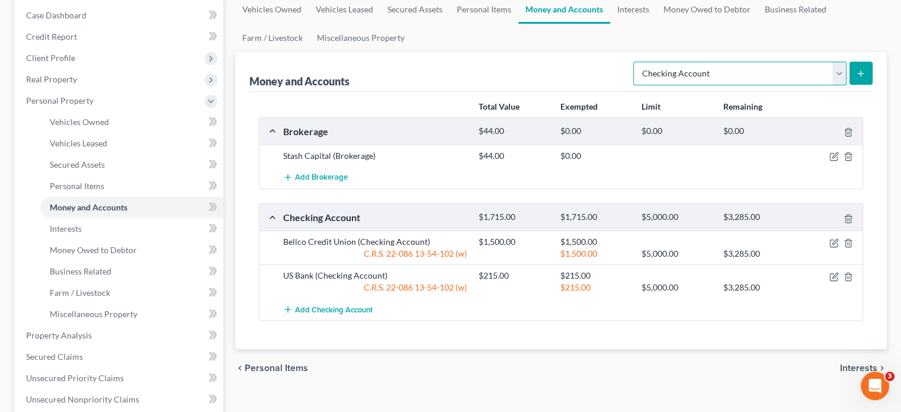
click at [837, 73] on select "Select Account Type Brokerage Cash on Hand Certificates of Deposit Checking Acc…" at bounding box center [740, 74] width 213 height 24
select select "savings"
click at [636, 62] on select "Select Account Type Brokerage Cash on Hand Certificates of Deposit Checking Acc…" at bounding box center [740, 74] width 213 height 24
click at [860, 70] on icon "submit" at bounding box center [860, 73] width 9 height 9
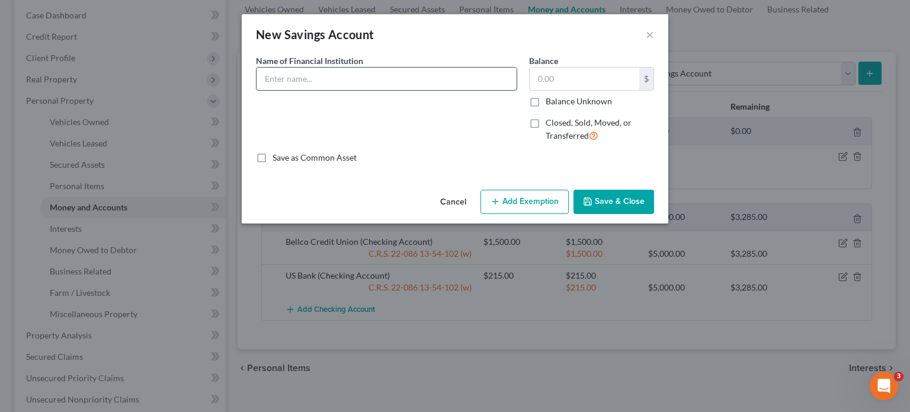
click at [312, 80] on input "text" at bounding box center [387, 79] width 260 height 23
type input "Bellco Credit Union"
click at [571, 80] on input "text" at bounding box center [585, 79] width 110 height 23
type input "415"
click at [527, 206] on button "Add Exemption" at bounding box center [525, 202] width 88 height 25
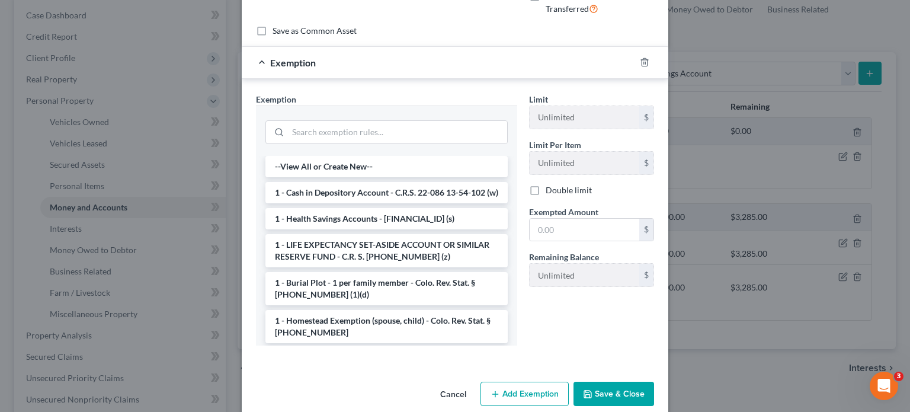
scroll to position [143, 0]
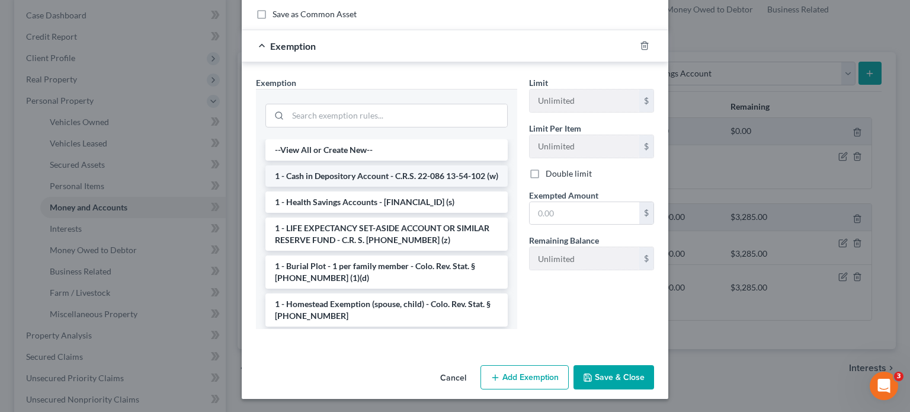
click at [378, 182] on li "1 - Cash in Depository Account - C.R.S. 22-086 13-54-102 (w)" at bounding box center [386, 175] width 242 height 21
checkbox input "true"
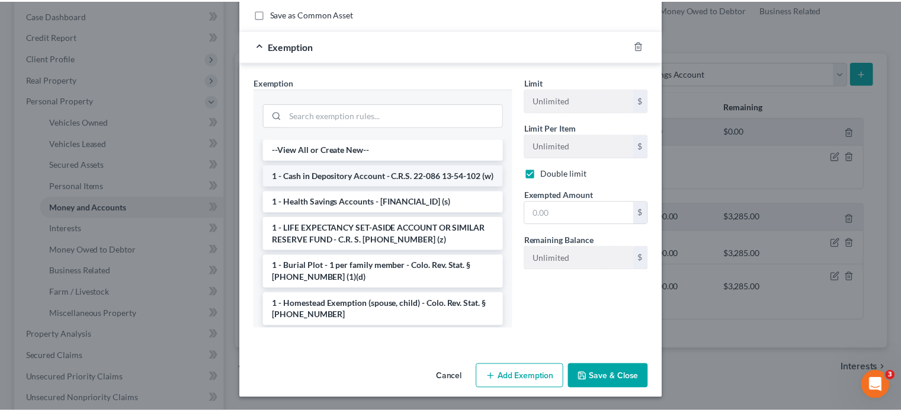
scroll to position [87, 0]
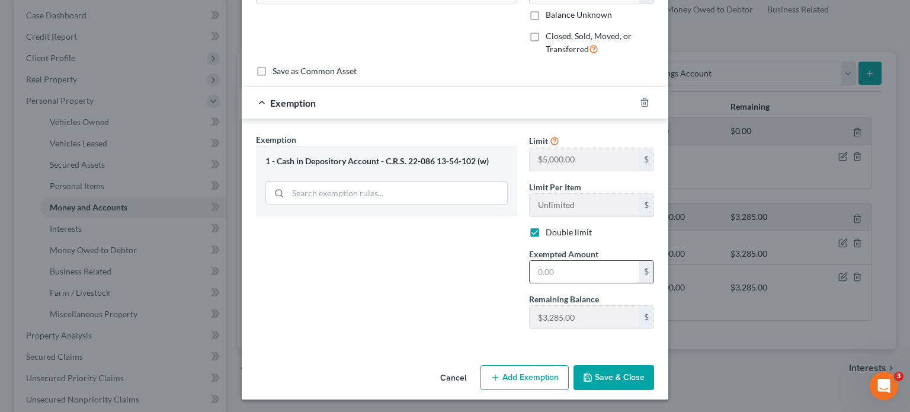
click at [559, 275] on input "text" at bounding box center [585, 272] width 110 height 23
type input "415"
click at [605, 369] on button "Save & Close" at bounding box center [614, 377] width 81 height 25
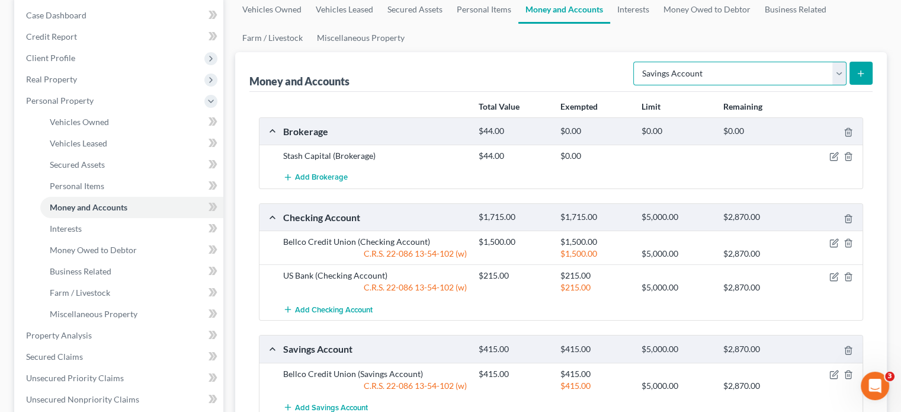
click at [837, 73] on select "Select Account Type Brokerage Cash on Hand Certificates of Deposit Checking Acc…" at bounding box center [740, 74] width 213 height 24
click at [815, 34] on ul "Vehicles Owned Vehicles Leased Secured Assets Personal Items Money and Accounts…" at bounding box center [561, 23] width 652 height 57
click at [837, 72] on select "Select Account Type Brokerage Cash on Hand Certificates of Deposit Checking Acc…" at bounding box center [740, 74] width 213 height 24
click at [604, 31] on ul "Vehicles Owned Vehicles Leased Secured Assets Personal Items Money and Accounts…" at bounding box center [561, 23] width 652 height 57
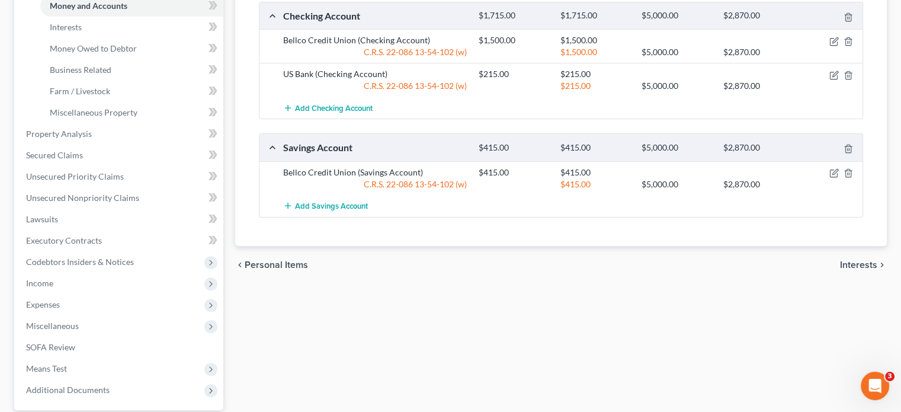
scroll to position [178, 0]
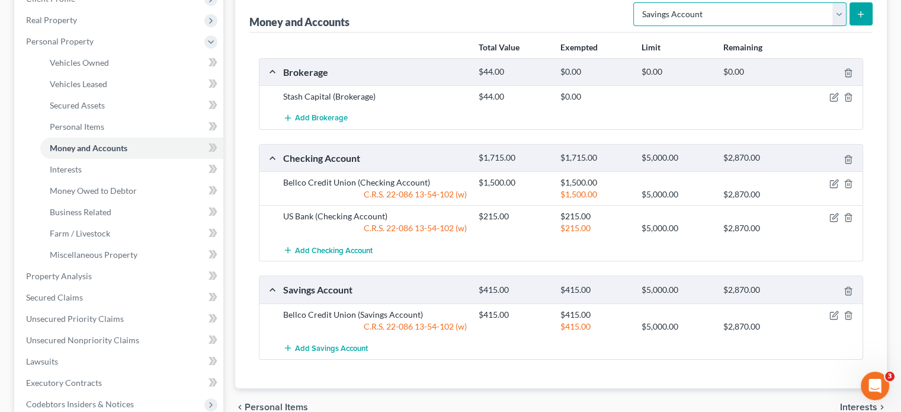
click at [842, 18] on select "Select Account Type Brokerage Cash on Hand Certificates of Deposit Checking Acc…" at bounding box center [740, 14] width 213 height 24
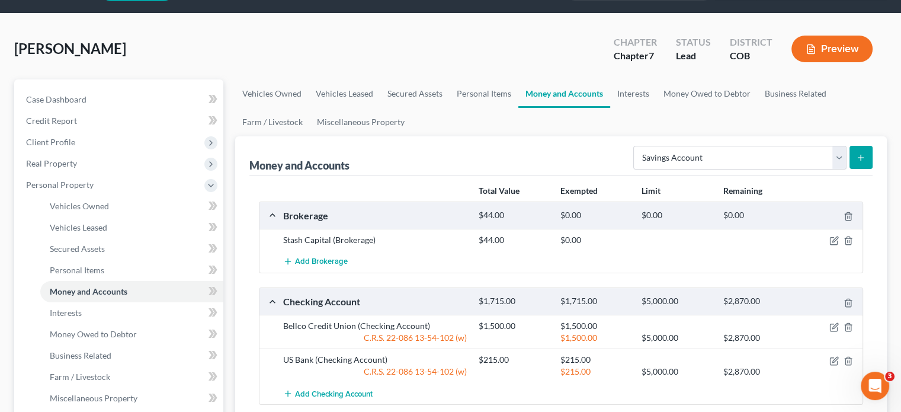
scroll to position [0, 0]
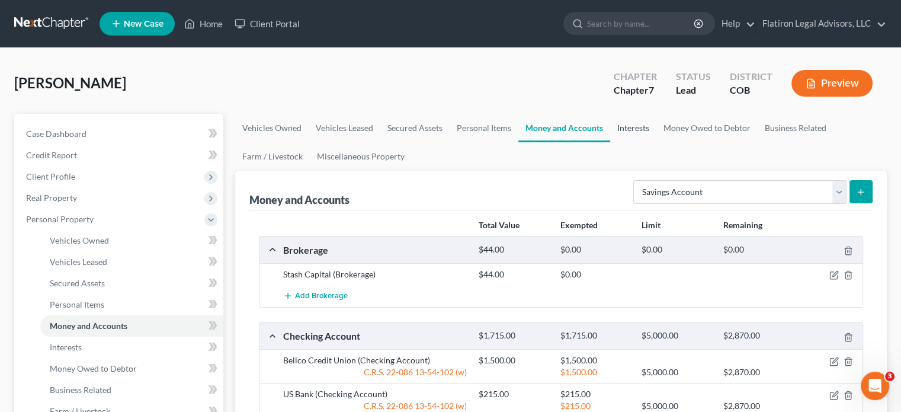
click at [626, 126] on link "Interests" at bounding box center [633, 128] width 46 height 28
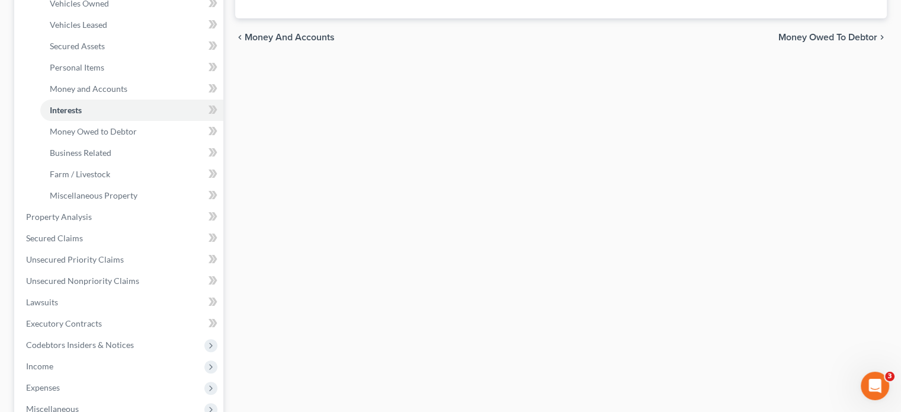
scroll to position [59, 0]
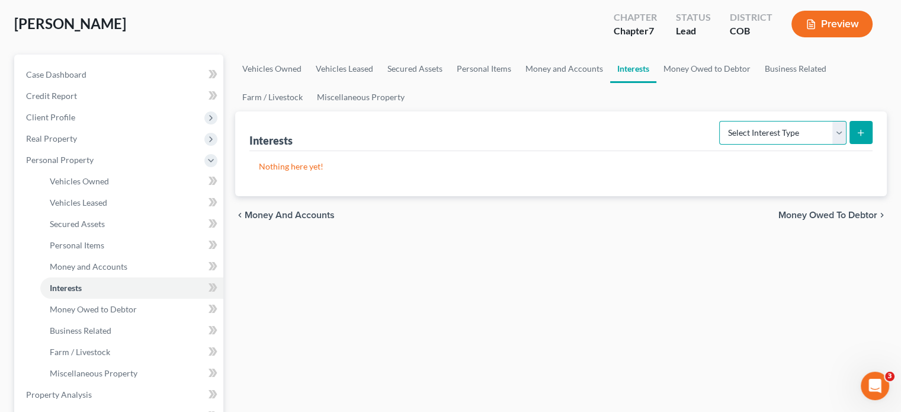
click at [842, 132] on select "Select Interest Type 401K Annuity Bond Education IRA Government Bond Government…" at bounding box center [782, 133] width 127 height 24
click at [840, 130] on select "Select Interest Type 401K Annuity Bond Education IRA Government Bond Government…" at bounding box center [782, 133] width 127 height 24
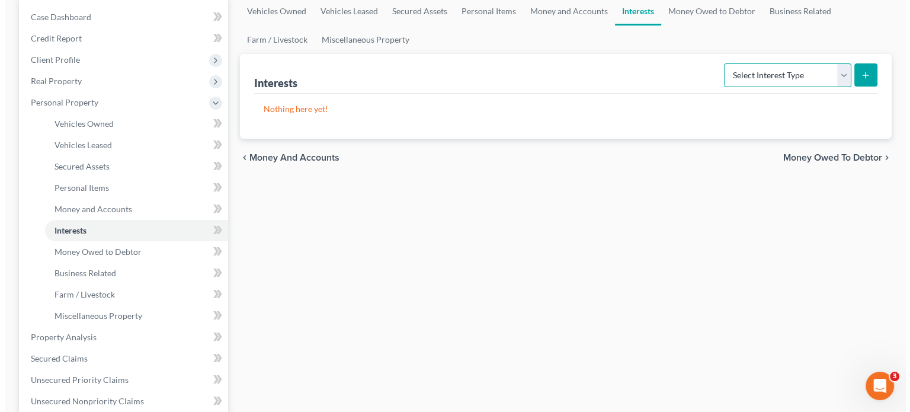
scroll to position [119, 0]
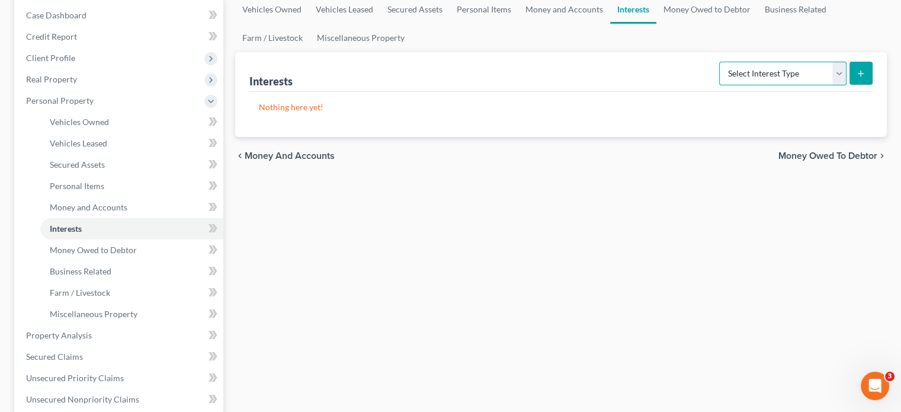
click at [840, 68] on select "Select Interest Type 401K Annuity Bond Education IRA Government Bond Government…" at bounding box center [782, 74] width 127 height 24
select select "401k"
click at [721, 62] on select "Select Interest Type 401K Annuity Bond Education IRA Government Bond Government…" at bounding box center [782, 74] width 127 height 24
click at [865, 65] on button "submit" at bounding box center [861, 73] width 23 height 23
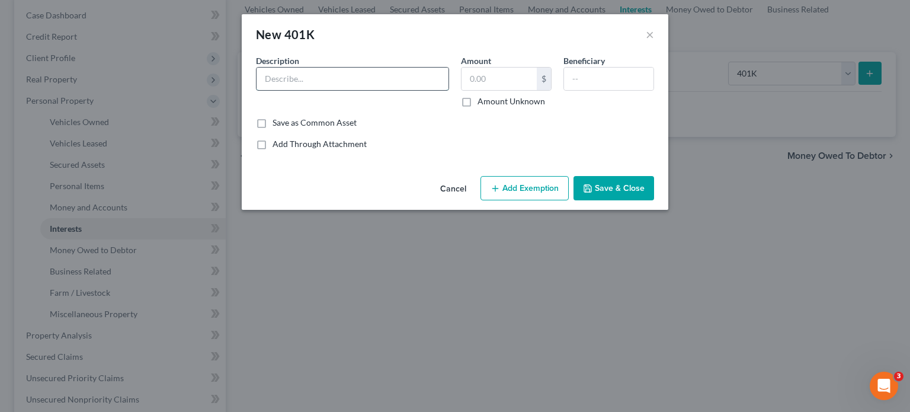
click at [373, 75] on input "text" at bounding box center [353, 79] width 192 height 23
type input "401(a)"
click at [488, 81] on input "text" at bounding box center [499, 79] width 75 height 23
click at [581, 77] on input "text" at bounding box center [608, 79] width 89 height 23
type input "Husband"
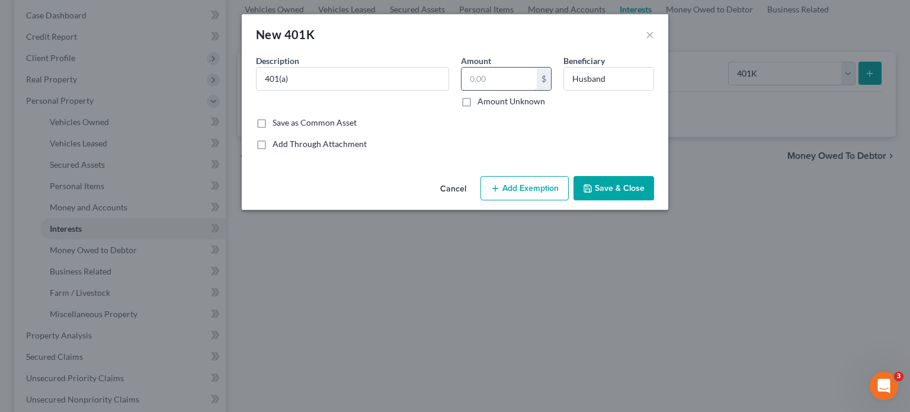
click at [495, 75] on input "text" at bounding box center [499, 79] width 75 height 23
type input "30,000"
click at [527, 188] on button "Add Exemption" at bounding box center [525, 188] width 88 height 25
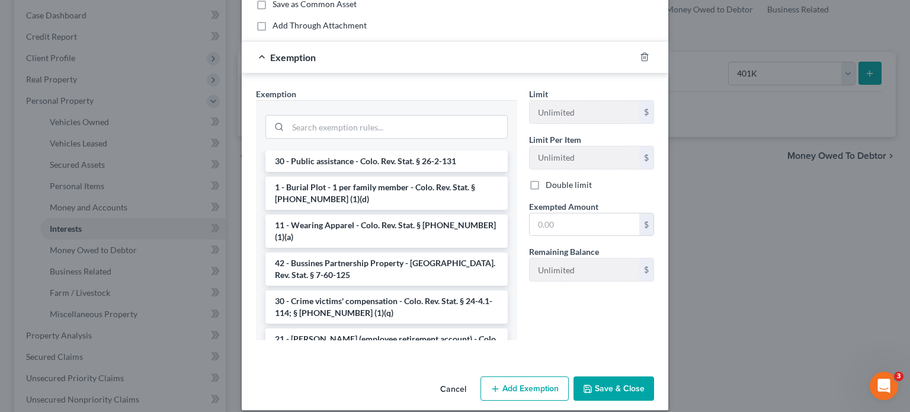
scroll to position [237, 0]
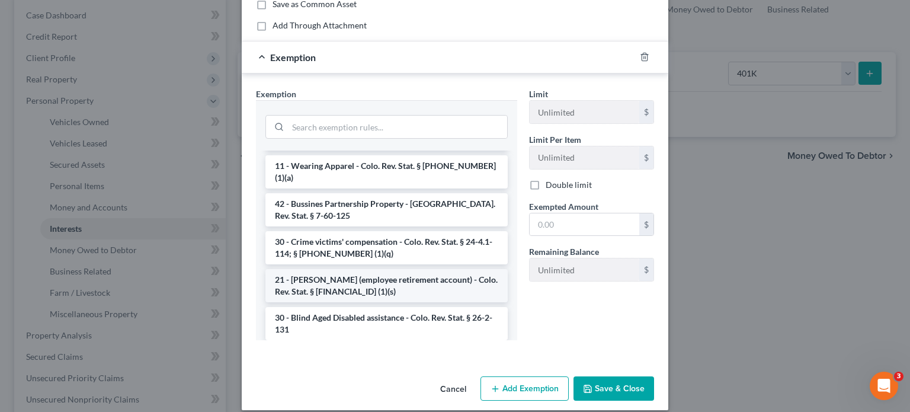
click at [389, 279] on li "21 - [PERSON_NAME] (employee retirement account) - Colo. Rev. Stat. § [FINANCIA…" at bounding box center [386, 285] width 242 height 33
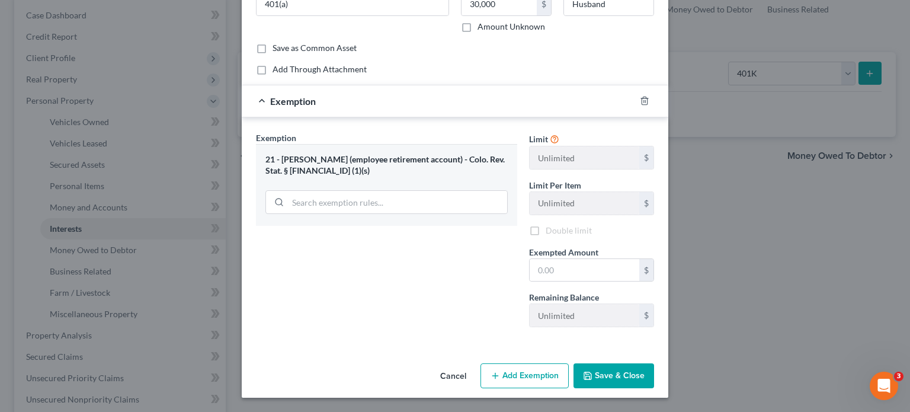
scroll to position [73, 0]
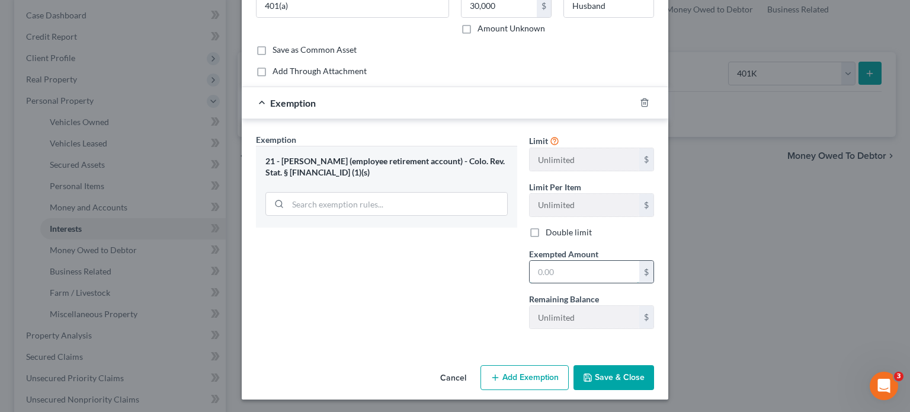
click at [557, 273] on input "text" at bounding box center [585, 272] width 110 height 23
type input "30,000"
click at [602, 372] on button "Save & Close" at bounding box center [614, 377] width 81 height 25
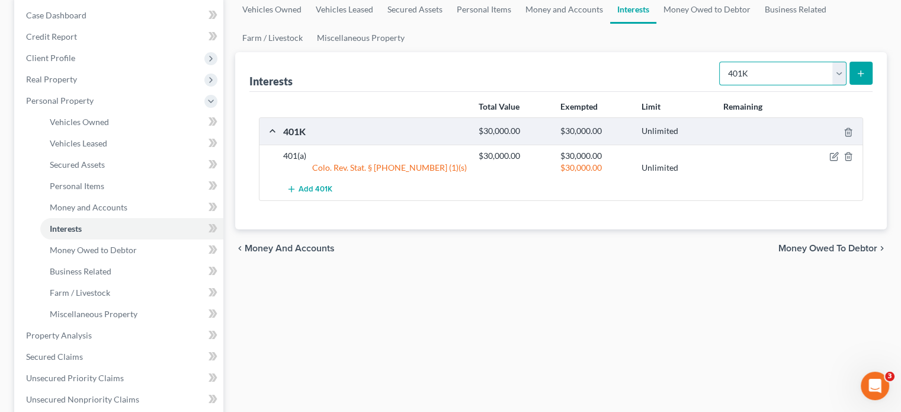
click at [837, 69] on select "Select Interest Type 401K Annuity Bond Education IRA Government Bond Government…" at bounding box center [782, 74] width 127 height 24
click at [721, 62] on select "Select Interest Type 401K Annuity Bond Education IRA Government Bond Government…" at bounding box center [782, 74] width 127 height 24
click at [862, 69] on icon "submit" at bounding box center [860, 73] width 9 height 9
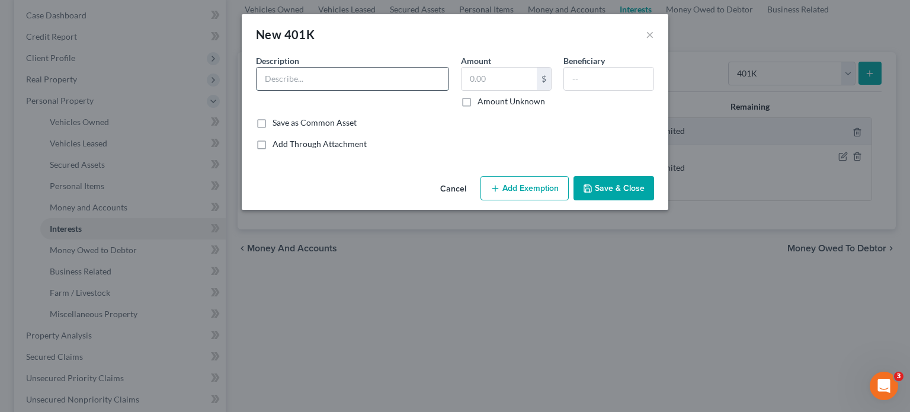
click at [279, 75] on input "text" at bounding box center [353, 79] width 192 height 23
type input "457(b)"
click at [488, 79] on input "text" at bounding box center [499, 79] width 75 height 23
type input "14,000"
click at [581, 82] on input "text" at bounding box center [608, 79] width 89 height 23
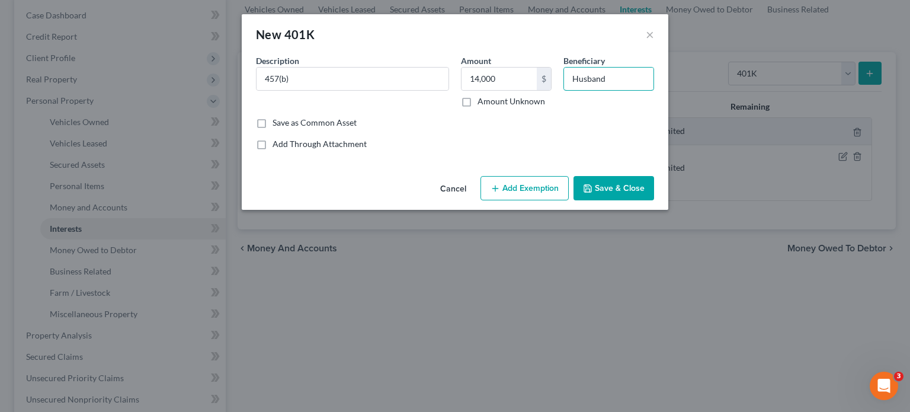
type input "Husband"
click at [529, 189] on button "Add Exemption" at bounding box center [525, 188] width 88 height 25
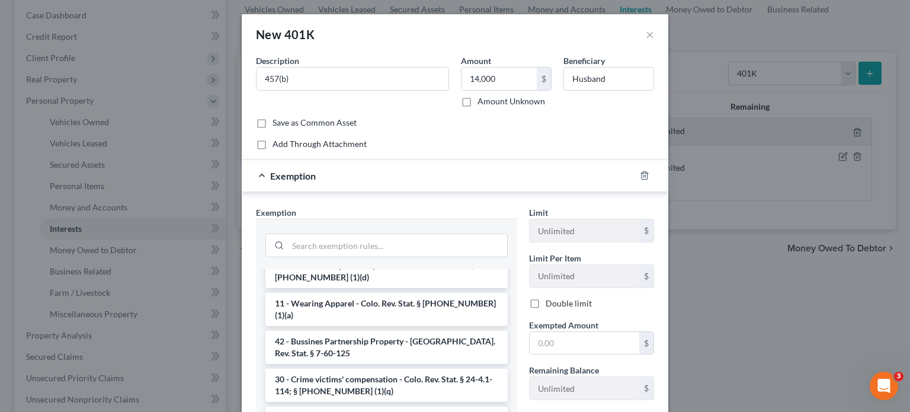
scroll to position [237, 0]
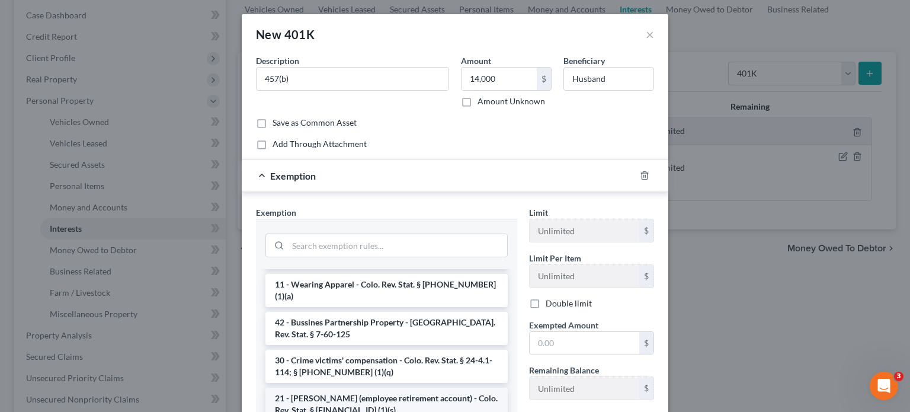
click at [379, 391] on li "21 - [PERSON_NAME] (employee retirement account) - Colo. Rev. Stat. § [FINANCIA…" at bounding box center [386, 404] width 242 height 33
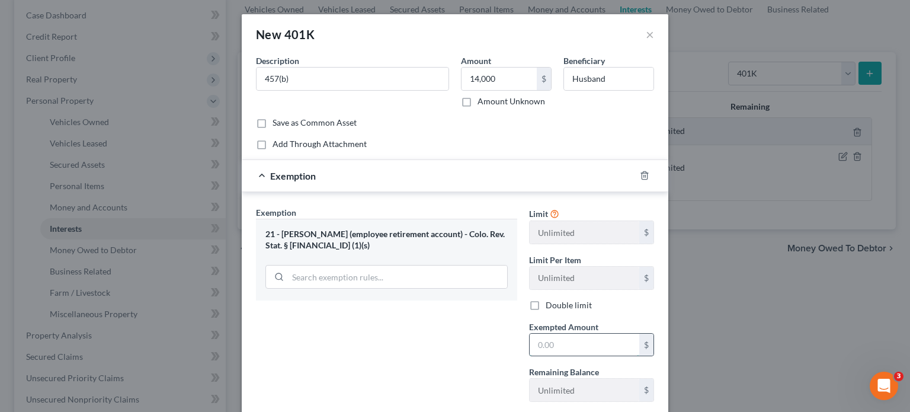
click at [559, 344] on input "text" at bounding box center [585, 345] width 110 height 23
type input "14,000"
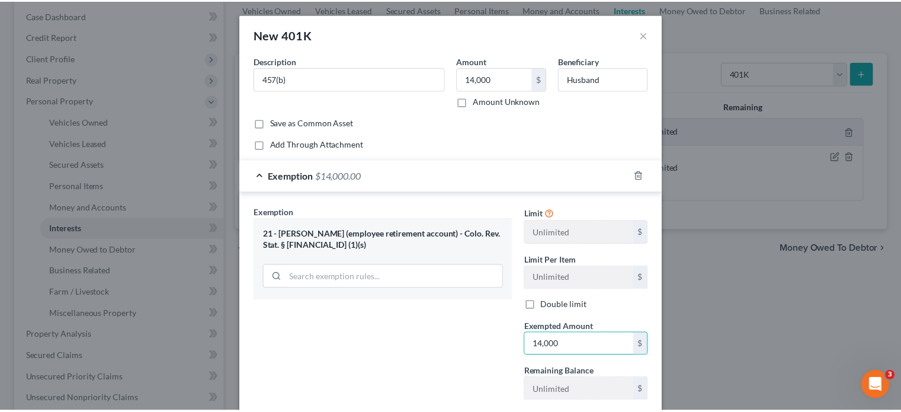
scroll to position [73, 0]
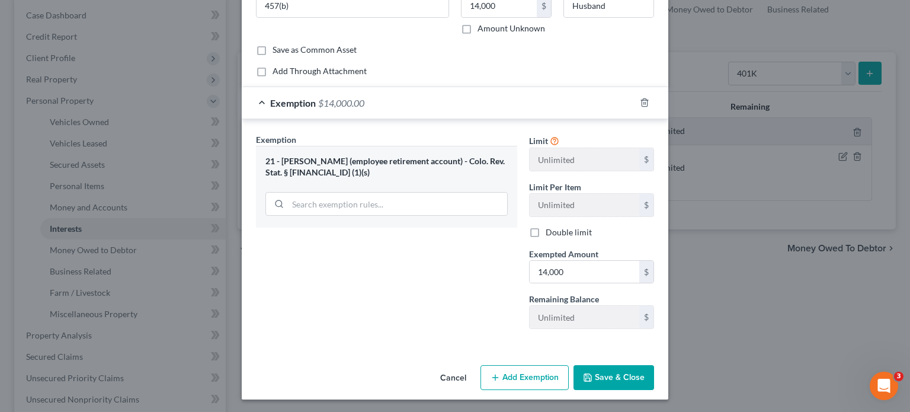
click at [613, 373] on button "Save & Close" at bounding box center [614, 377] width 81 height 25
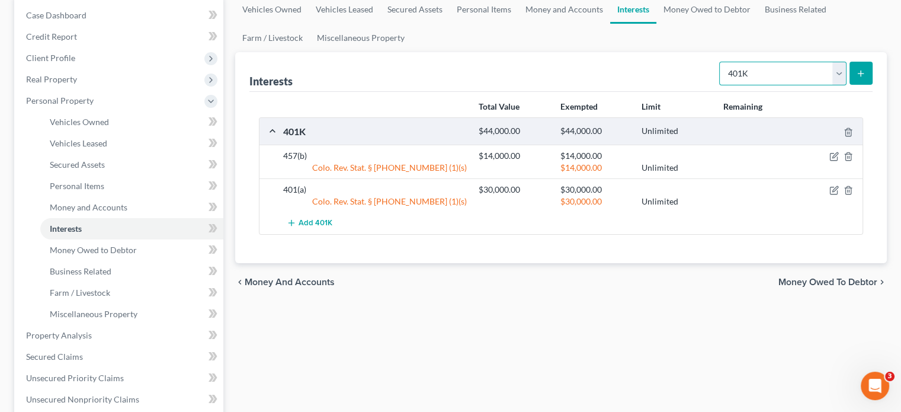
click at [842, 71] on select "Select Interest Type 401K Annuity Bond Education IRA Government Bond Government…" at bounding box center [782, 74] width 127 height 24
select select "term_life_insurance"
click at [721, 62] on select "Select Interest Type 401K Annuity Bond Education IRA Government Bond Government…" at bounding box center [782, 74] width 127 height 24
click at [859, 71] on icon "submit" at bounding box center [860, 73] width 9 height 9
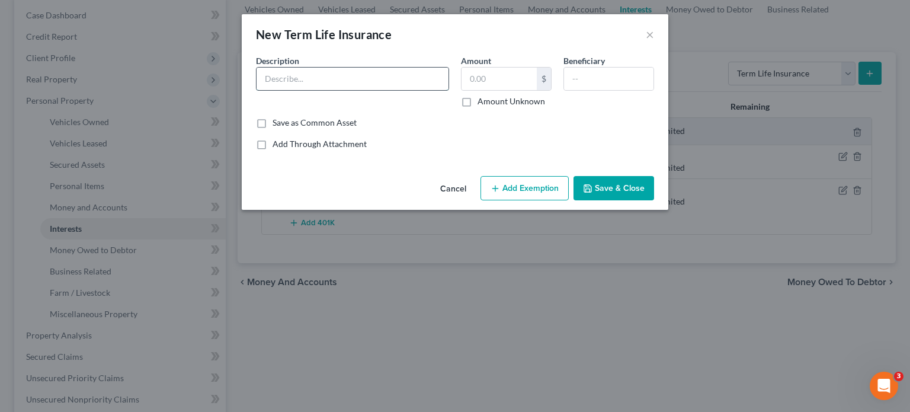
click at [327, 79] on input "text" at bounding box center [353, 79] width 192 height 23
type input "Place-holder"
click at [586, 73] on input "text" at bounding box center [608, 79] width 89 height 23
type input "Husband"
click at [324, 83] on input "Place-holder" at bounding box center [353, 79] width 192 height 23
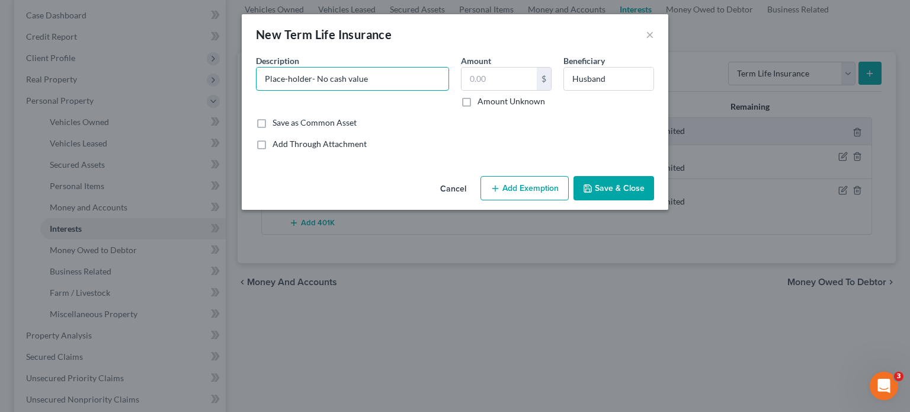
type input "Place-holder- No cash value"
click at [607, 191] on button "Save & Close" at bounding box center [614, 188] width 81 height 25
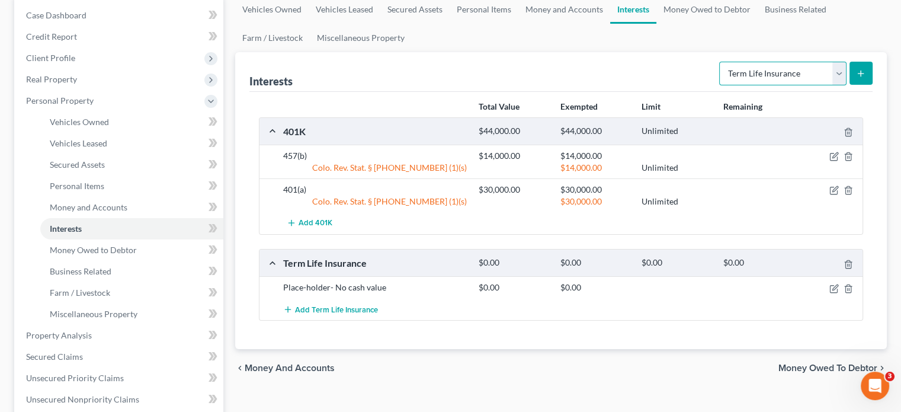
click at [839, 73] on select "Select Interest Type 401K Annuity Bond Education IRA Government Bond Government…" at bounding box center [782, 74] width 127 height 24
click at [619, 392] on div "Vehicles Owned Vehicles Leased Secured Assets Personal Items Money and Accounts…" at bounding box center [561, 337] width 664 height 684
click at [839, 73] on select "Select Interest Type 401K Annuity Bond Education IRA Government Bond Government…" at bounding box center [782, 74] width 127 height 24
click at [682, 369] on div "chevron_left Money and Accounts Money Owed to Debtor chevron_right" at bounding box center [561, 368] width 652 height 38
click at [839, 71] on select "Select Interest Type 401K Annuity Bond Education IRA Government Bond Government…" at bounding box center [782, 74] width 127 height 24
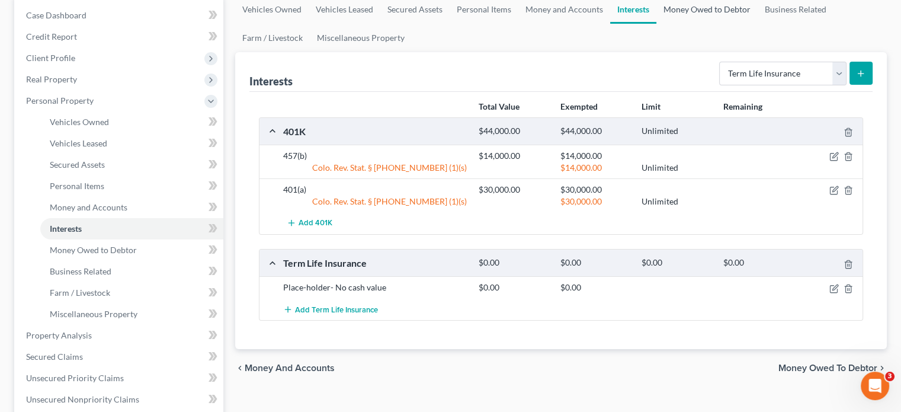
click at [700, 11] on link "Money Owed to Debtor" at bounding box center [707, 9] width 101 height 28
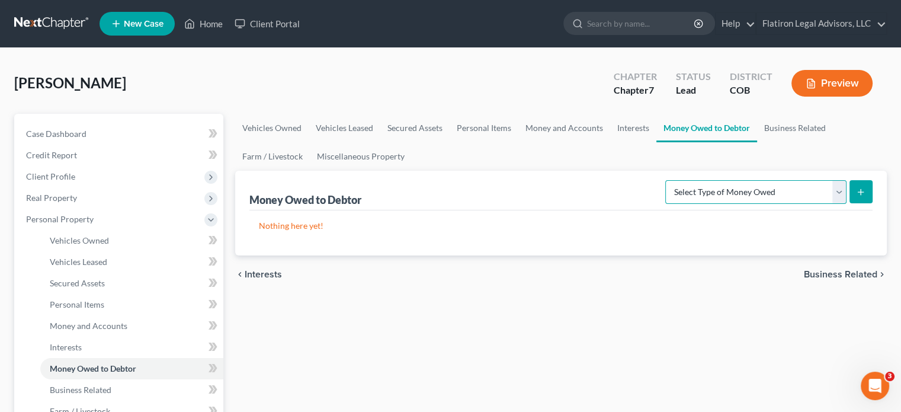
click at [839, 189] on select "Select Type of Money Owed Accounts Receivable Alimony Child Support Claims Agai…" at bounding box center [756, 192] width 181 height 24
click at [523, 87] on div "[PERSON_NAME] Upgraded Chapter Chapter 7 Status Lead District COB Preview" at bounding box center [450, 88] width 873 height 52
click at [333, 155] on link "Miscellaneous Property" at bounding box center [361, 156] width 102 height 28
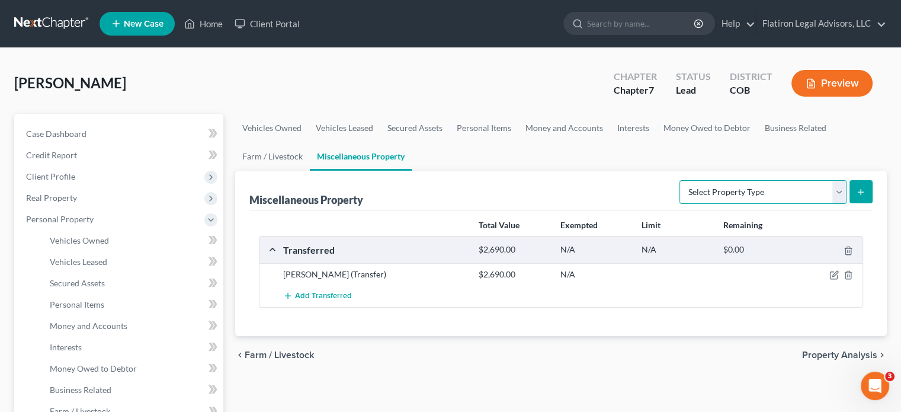
click at [843, 188] on select "Select Property Type Assigned for Creditor Benefit [DATE] Holding for Another N…" at bounding box center [763, 192] width 167 height 24
click at [737, 149] on ul "Vehicles Owned Vehicles Leased Secured Assets Personal Items Money and Accounts…" at bounding box center [561, 142] width 652 height 57
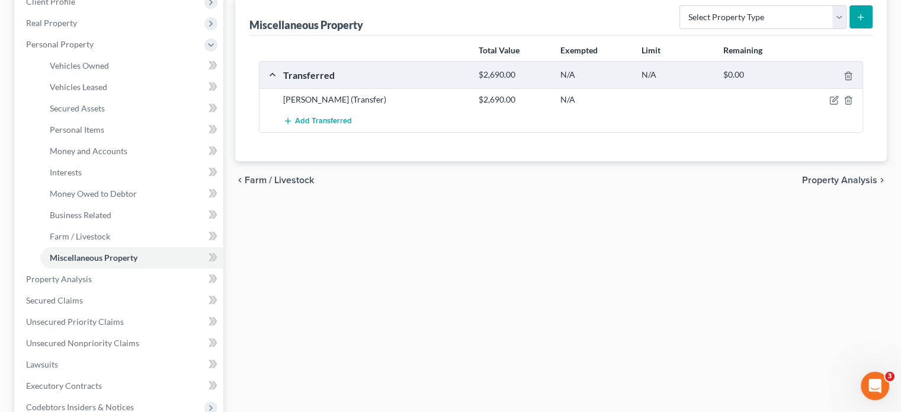
scroll to position [178, 0]
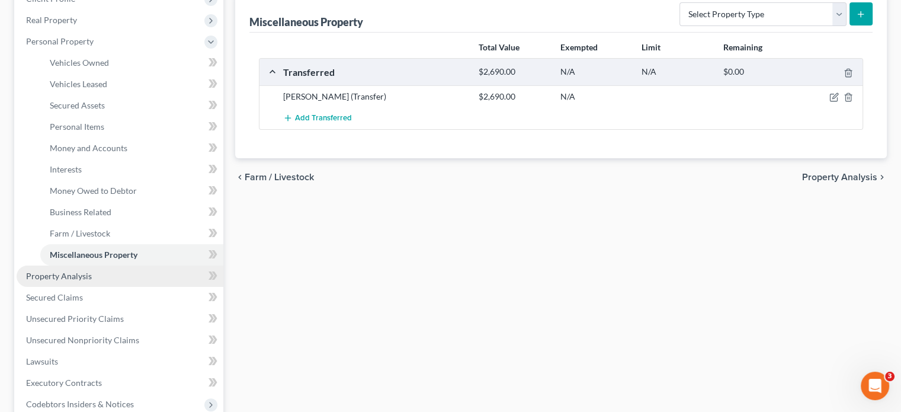
click at [98, 272] on link "Property Analysis" at bounding box center [120, 275] width 207 height 21
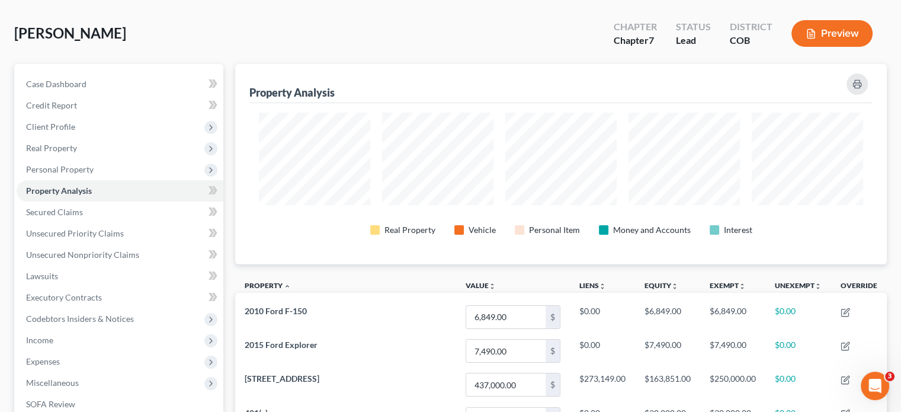
scroll to position [119, 0]
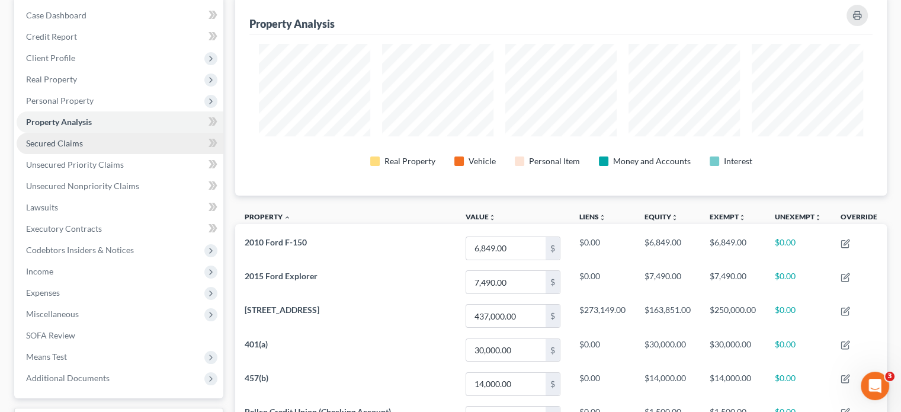
click at [123, 146] on link "Secured Claims" at bounding box center [120, 143] width 207 height 21
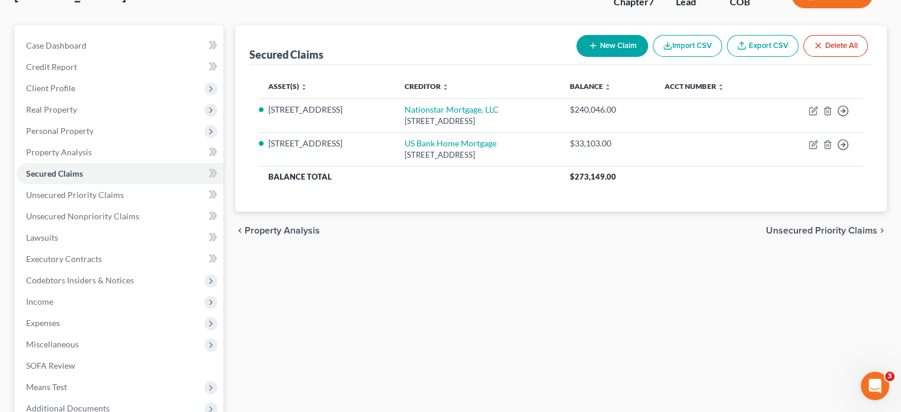
scroll to position [59, 0]
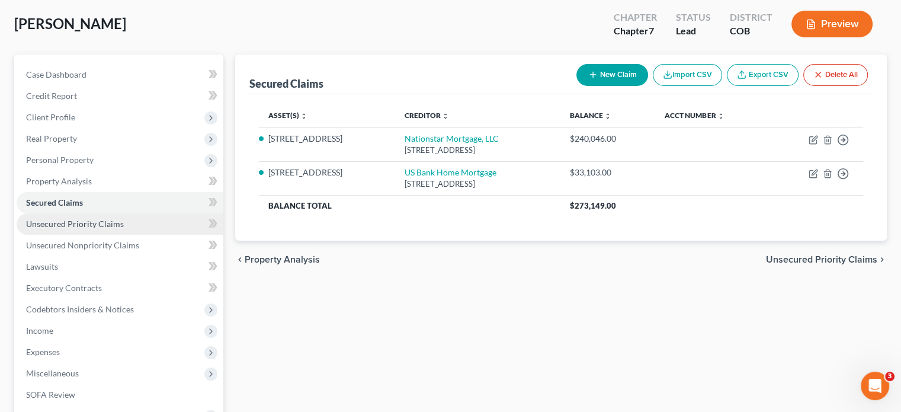
click at [104, 223] on span "Unsecured Priority Claims" at bounding box center [75, 224] width 98 height 10
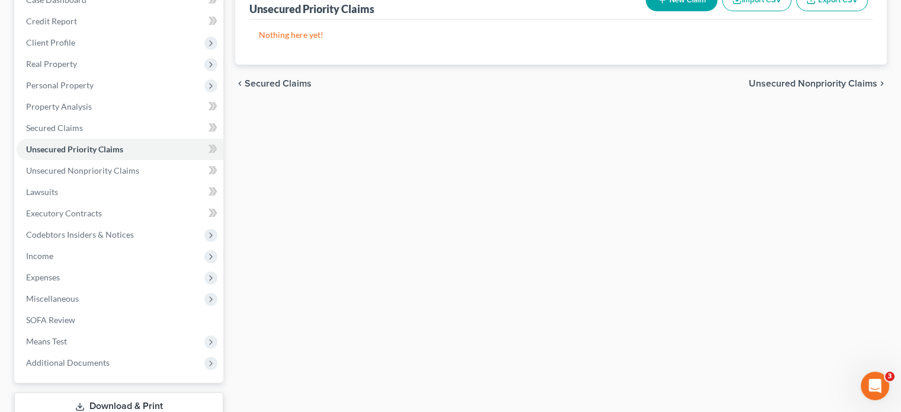
scroll to position [178, 0]
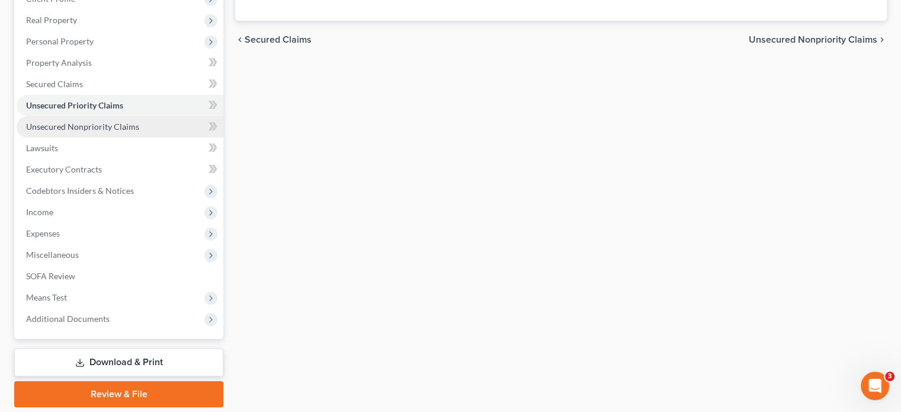
click at [111, 127] on span "Unsecured Nonpriority Claims" at bounding box center [82, 126] width 113 height 10
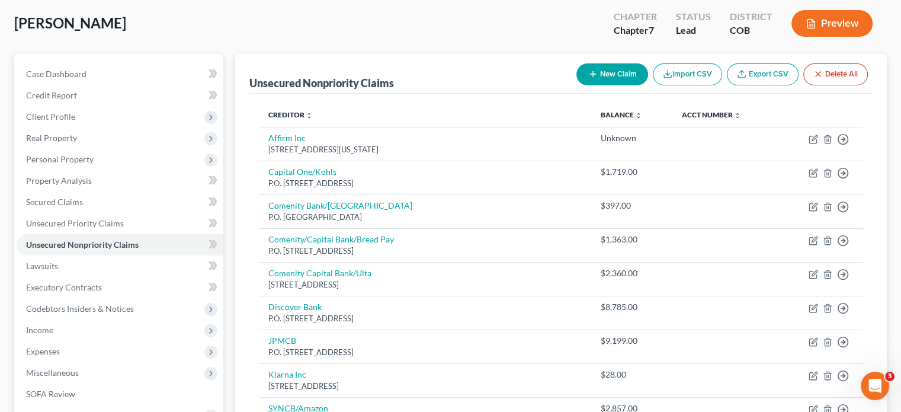
scroll to position [52, 0]
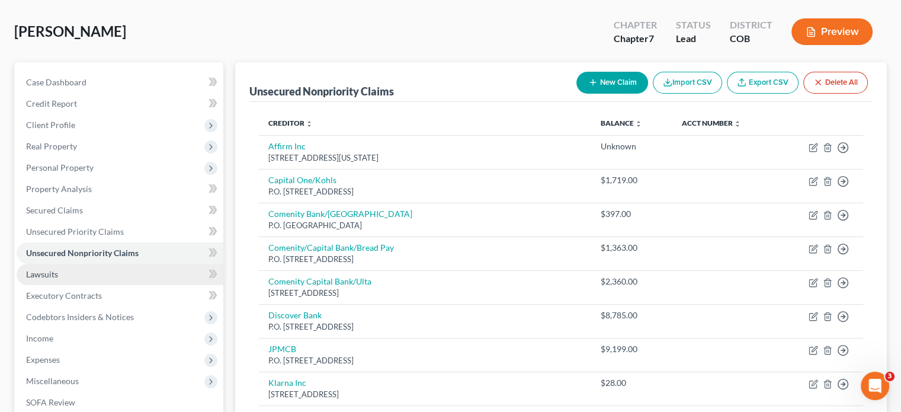
click at [131, 272] on link "Lawsuits" at bounding box center [120, 274] width 207 height 21
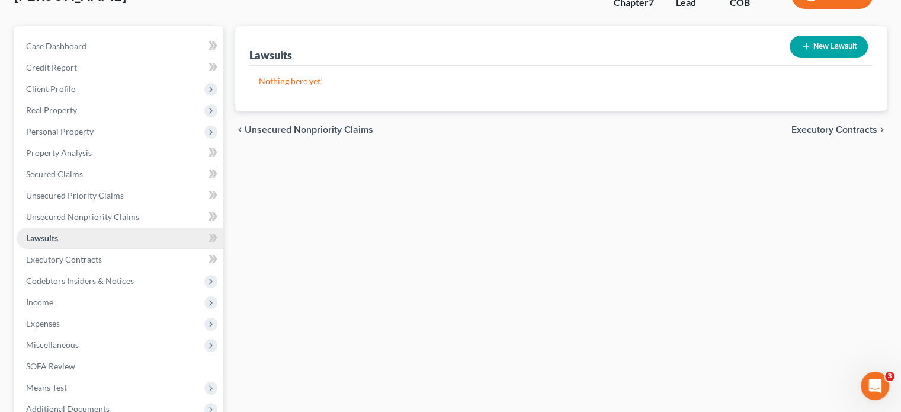
scroll to position [119, 0]
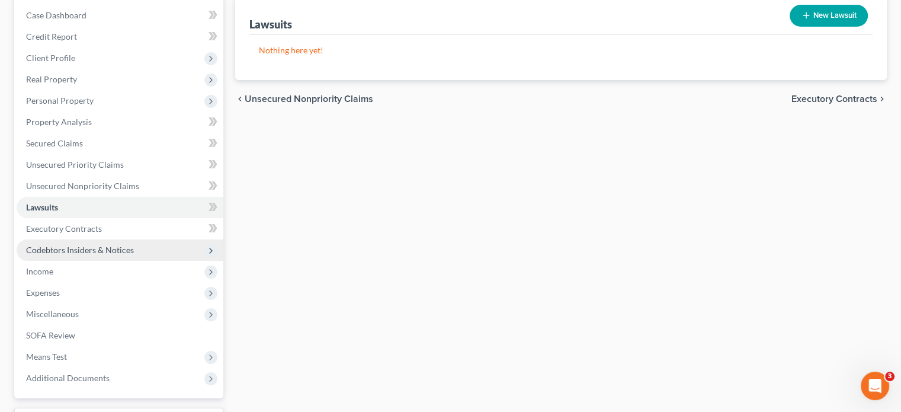
click at [121, 248] on span "Codebtors Insiders & Notices" at bounding box center [80, 250] width 108 height 10
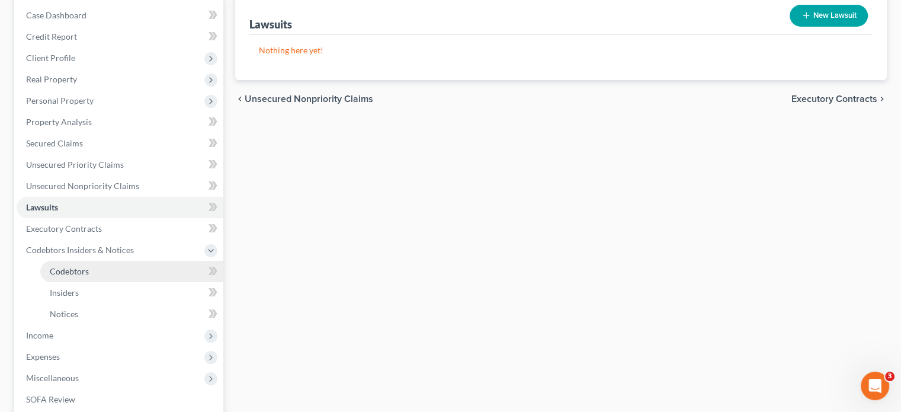
click at [114, 268] on link "Codebtors" at bounding box center [131, 271] width 183 height 21
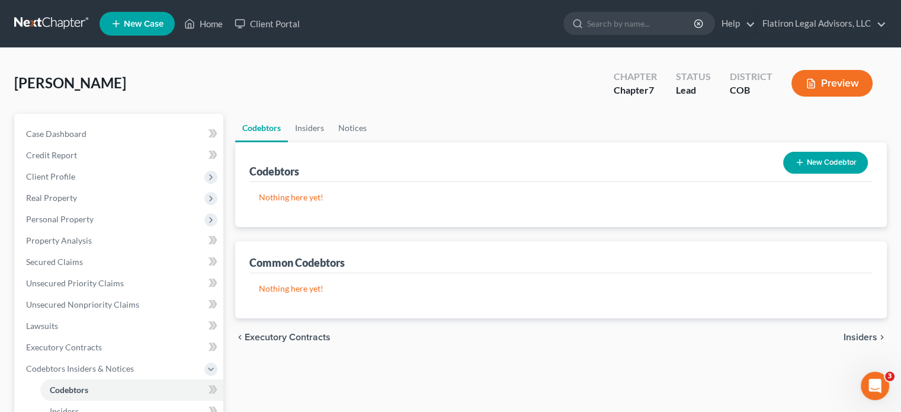
click at [821, 162] on button "New Codebtor" at bounding box center [825, 163] width 85 height 22
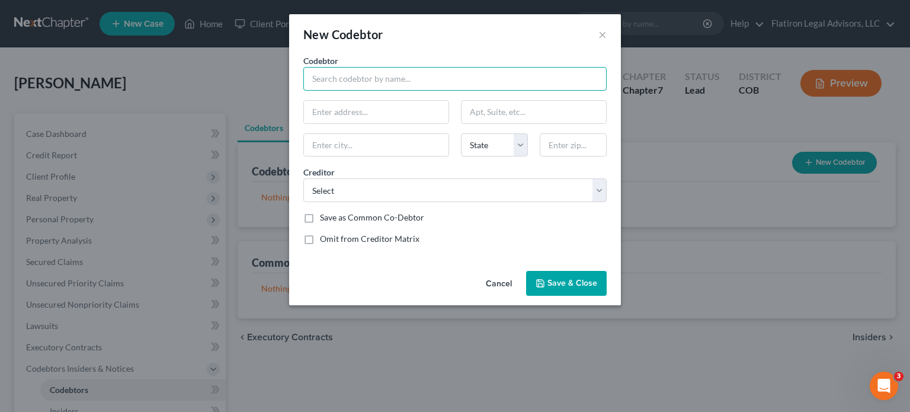
click at [389, 75] on input "text" at bounding box center [454, 79] width 303 height 24
type input "[PERSON_NAME]"
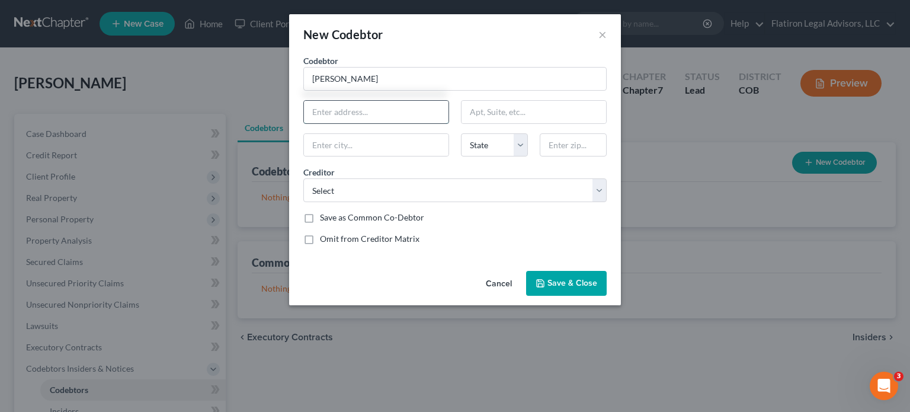
click at [337, 108] on input "text" at bounding box center [376, 112] width 145 height 23
type input "[STREET_ADDRESS]"
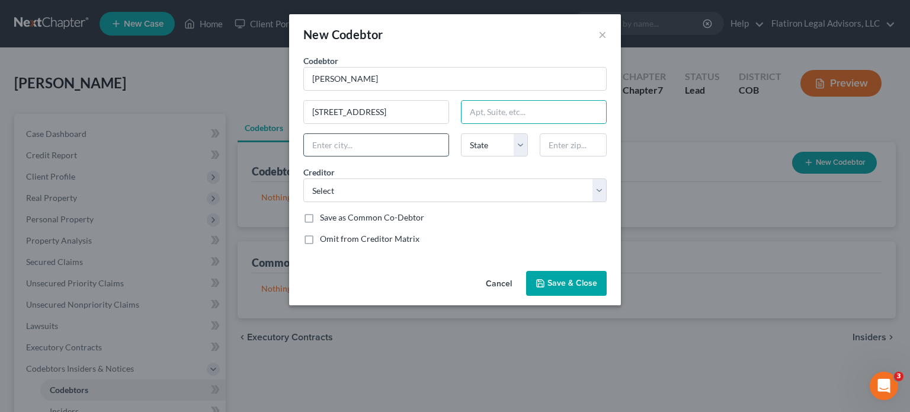
click at [332, 145] on input "text" at bounding box center [376, 145] width 145 height 23
type input "[GEOGRAPHIC_DATA]"
click at [520, 142] on select "State [US_STATE] AK AR AZ CA CO CT DE DC [GEOGRAPHIC_DATA] [GEOGRAPHIC_DATA] GU…" at bounding box center [494, 145] width 67 height 24
select select "5"
click at [461, 133] on select "State [US_STATE] AK AR AZ CA CO CT DE DC [GEOGRAPHIC_DATA] [GEOGRAPHIC_DATA] GU…" at bounding box center [494, 145] width 67 height 24
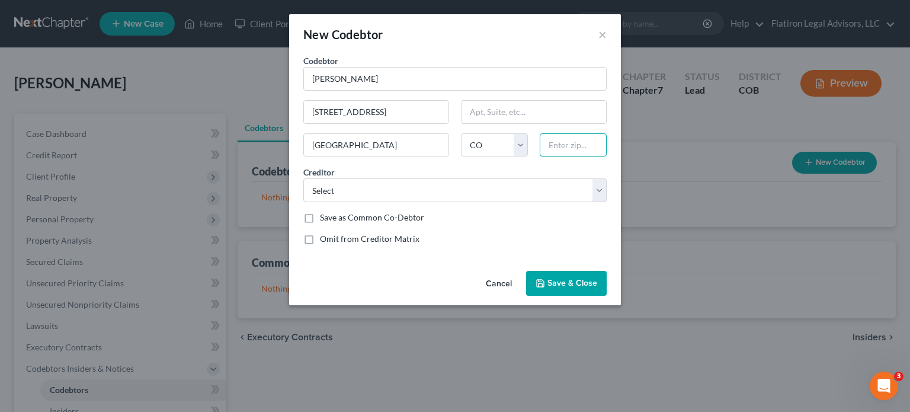
click at [567, 149] on input "text" at bounding box center [573, 145] width 67 height 24
type input "81501"
click at [599, 187] on select "Select Comenity Bank/Victoria JPMCB US Bank Home Mortgage Comenity/Capital Bank…" at bounding box center [454, 190] width 303 height 24
select select "2"
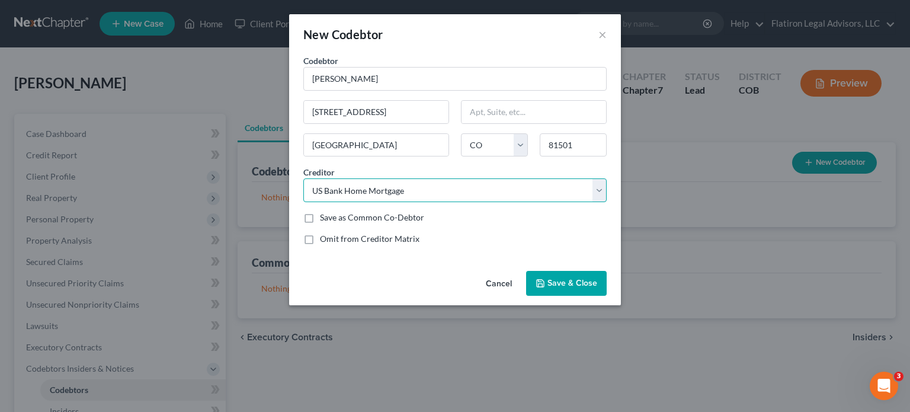
click at [303, 178] on select "Select Comenity Bank/Victoria JPMCB US Bank Home Mortgage Comenity/Capital Bank…" at bounding box center [454, 190] width 303 height 24
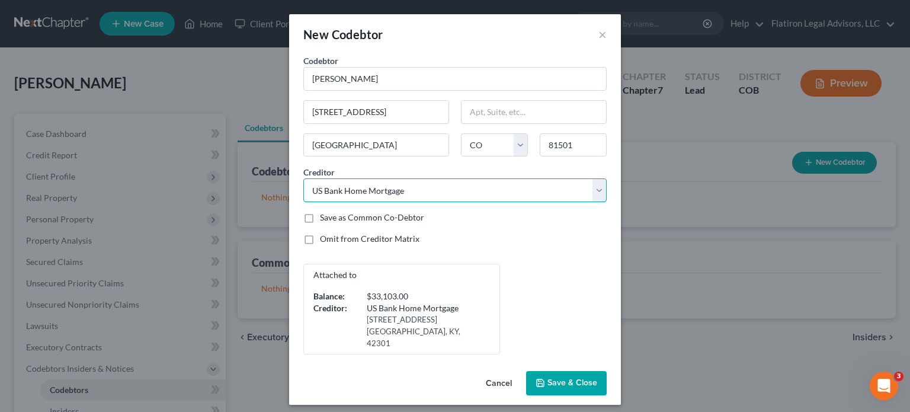
click at [603, 185] on select "Select Comenity Bank/Victoria JPMCB US Bank Home Mortgage Comenity/Capital Bank…" at bounding box center [454, 190] width 303 height 24
click at [467, 217] on div "Save as Common Co-Debtor" at bounding box center [454, 218] width 303 height 12
click at [568, 378] on span "Save & Close" at bounding box center [573, 383] width 50 height 10
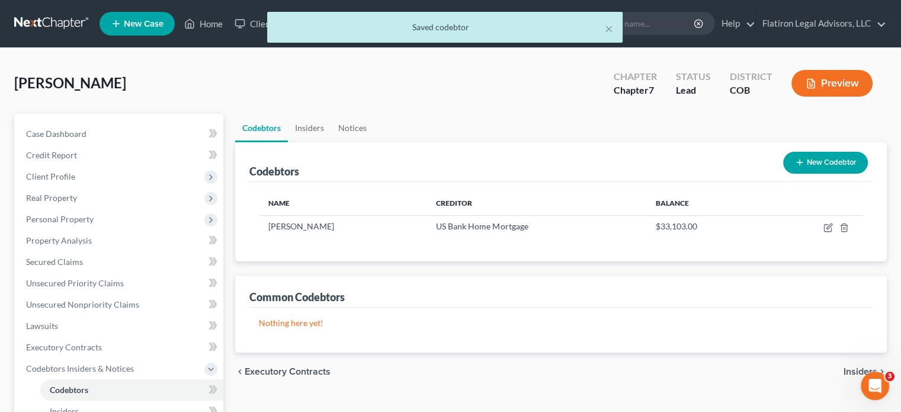
click at [834, 160] on button "New Codebtor" at bounding box center [825, 163] width 85 height 22
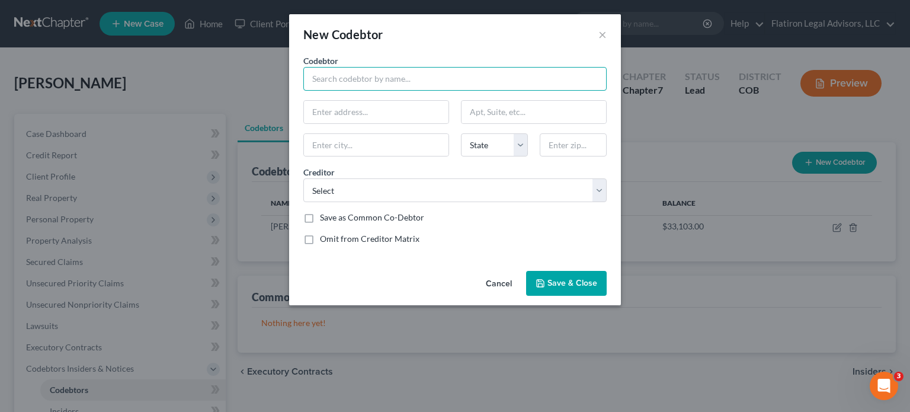
click at [395, 80] on input "text" at bounding box center [454, 79] width 303 height 24
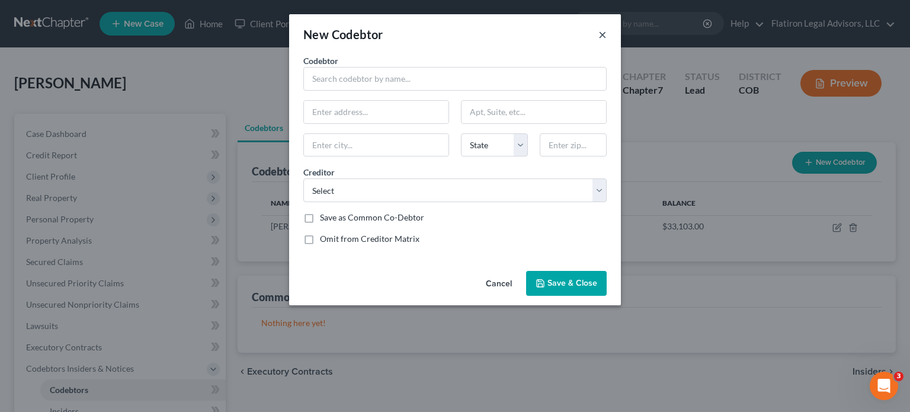
click at [602, 35] on button "×" at bounding box center [603, 34] width 8 height 14
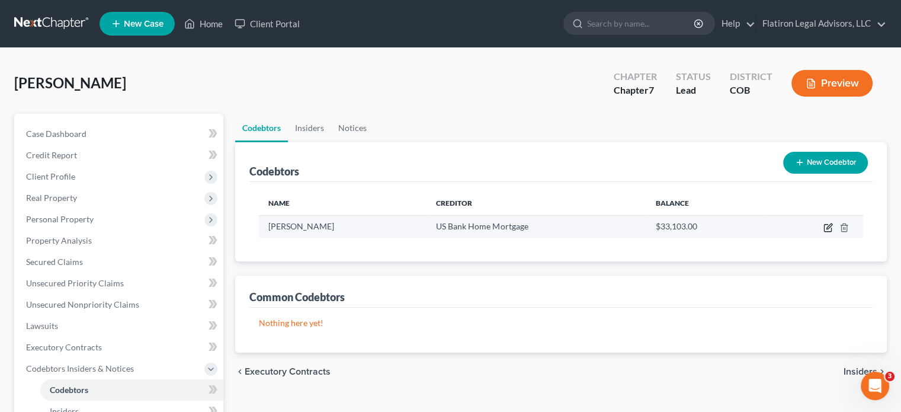
click at [830, 223] on icon "button" at bounding box center [828, 227] width 9 height 9
select select "5"
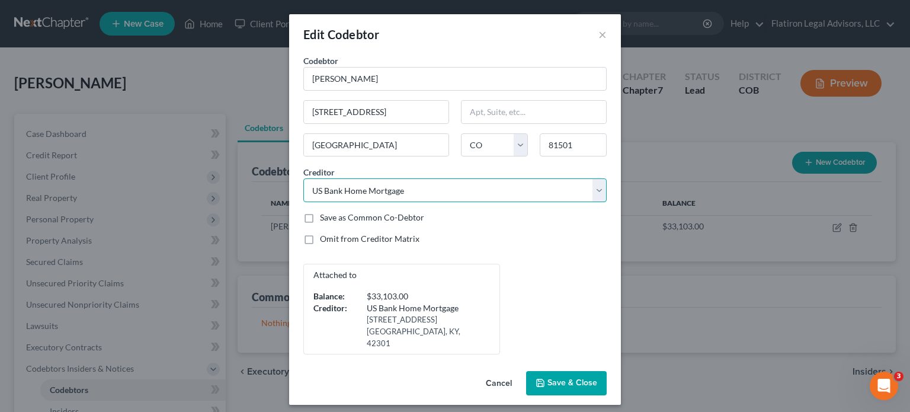
click at [441, 192] on select "Select Comenity Bank/Victoria JPMCB US Bank Home Mortgage Comenity/Capital Bank…" at bounding box center [454, 190] width 303 height 24
click at [303, 178] on select "Select Comenity Bank/Victoria JPMCB US Bank Home Mortgage Comenity/Capital Bank…" at bounding box center [454, 190] width 303 height 24
click at [603, 188] on select "Select Comenity Bank/Victoria JPMCB US Bank Home Mortgage Comenity/Capital Bank…" at bounding box center [454, 190] width 303 height 24
select select "17"
click at [303, 178] on select "Select Comenity Bank/Victoria JPMCB US Bank Home Mortgage Comenity/Capital Bank…" at bounding box center [454, 190] width 303 height 24
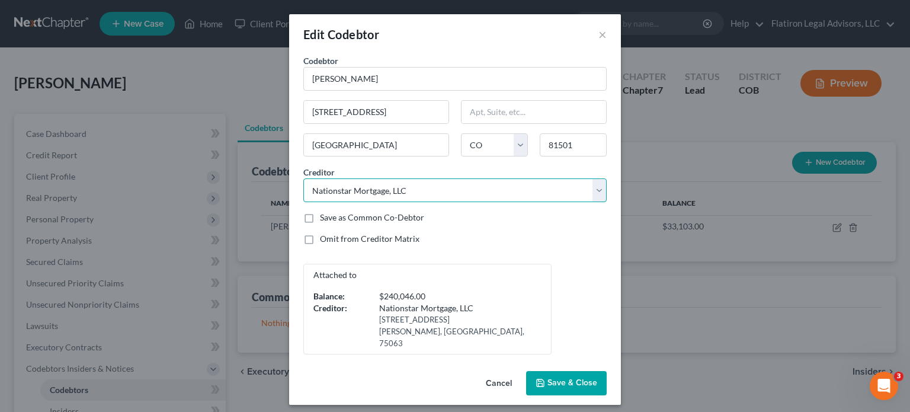
click at [431, 190] on select "Select Comenity Bank/Victoria JPMCB US Bank Home Mortgage Comenity/Capital Bank…" at bounding box center [454, 190] width 303 height 24
click at [320, 216] on label "Save as Common Co-Debtor" at bounding box center [372, 218] width 104 height 12
click at [325, 216] on input "Save as Common Co-Debtor" at bounding box center [329, 216] width 8 height 8
click at [320, 215] on label "Save as Common Co-Debtor" at bounding box center [372, 218] width 104 height 12
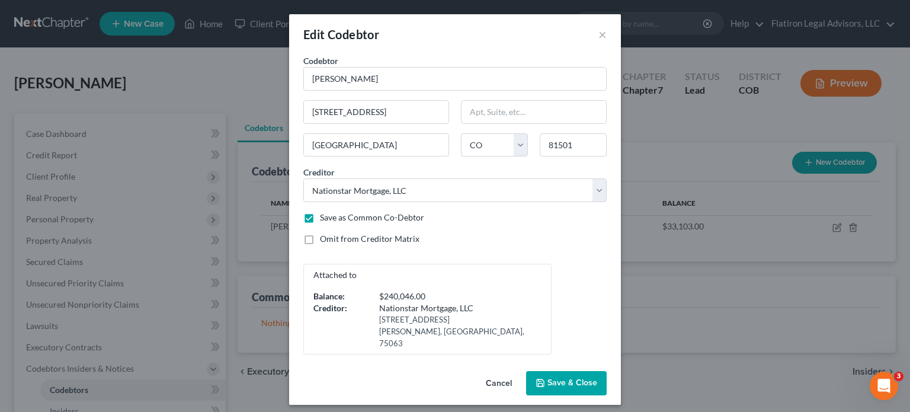
click at [325, 215] on input "Save as Common Co-Debtor" at bounding box center [329, 216] width 8 height 8
checkbox input "false"
click at [568, 378] on span "Save & Close" at bounding box center [573, 383] width 50 height 10
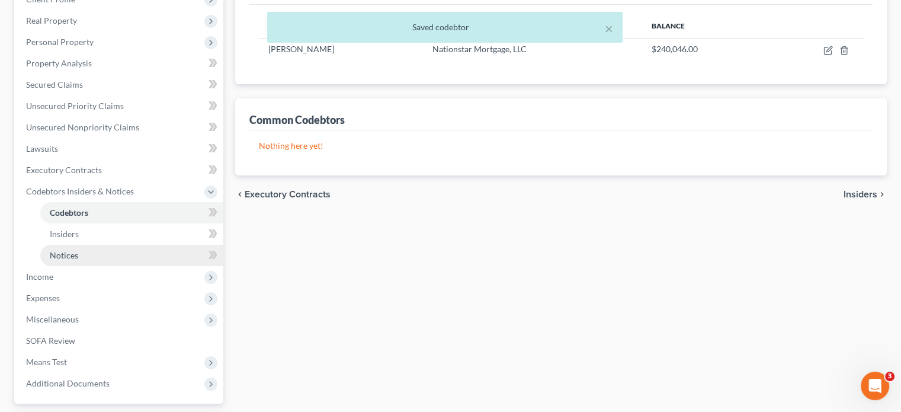
scroll to position [178, 0]
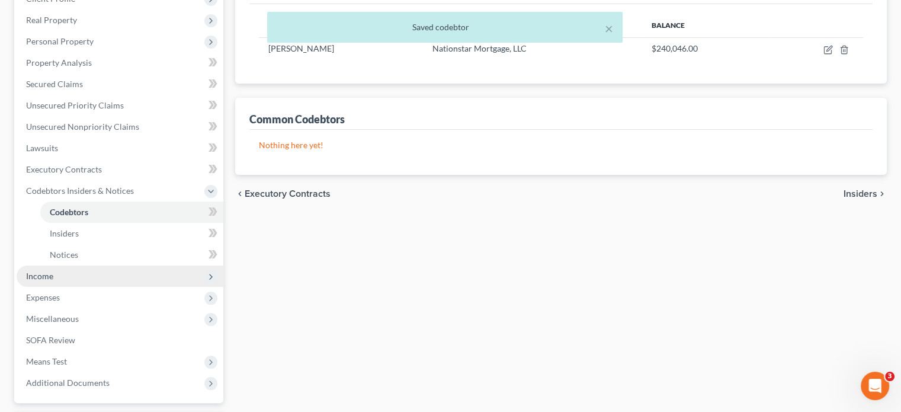
click at [91, 274] on span "Income" at bounding box center [120, 275] width 207 height 21
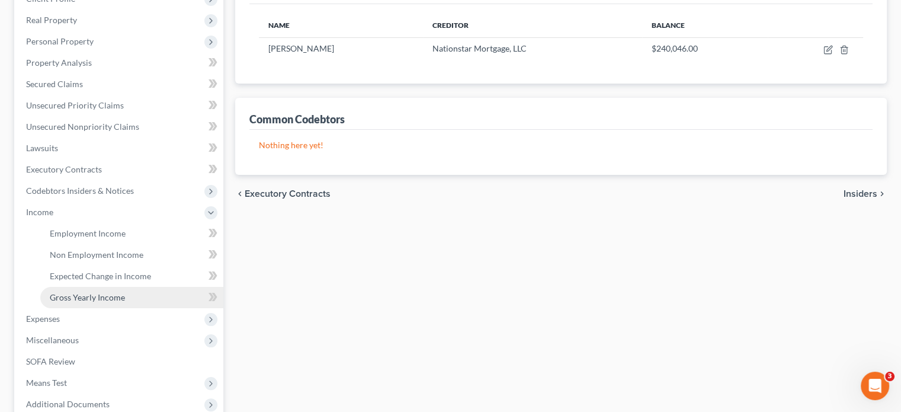
click at [101, 293] on span "Gross Yearly Income" at bounding box center [87, 297] width 75 height 10
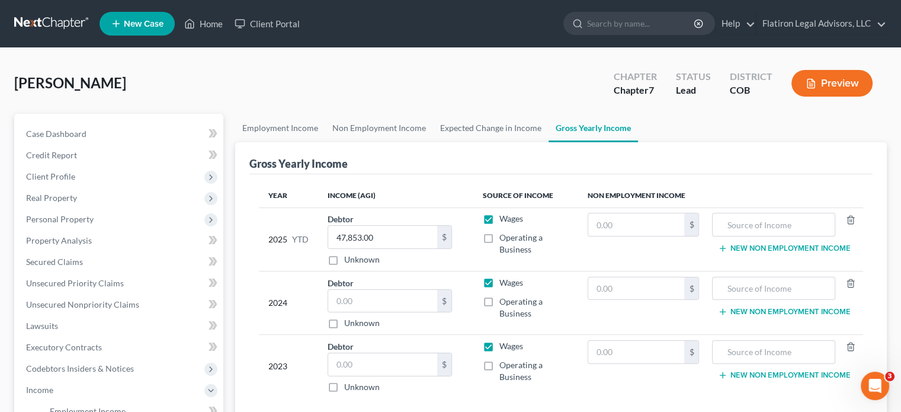
scroll to position [59, 0]
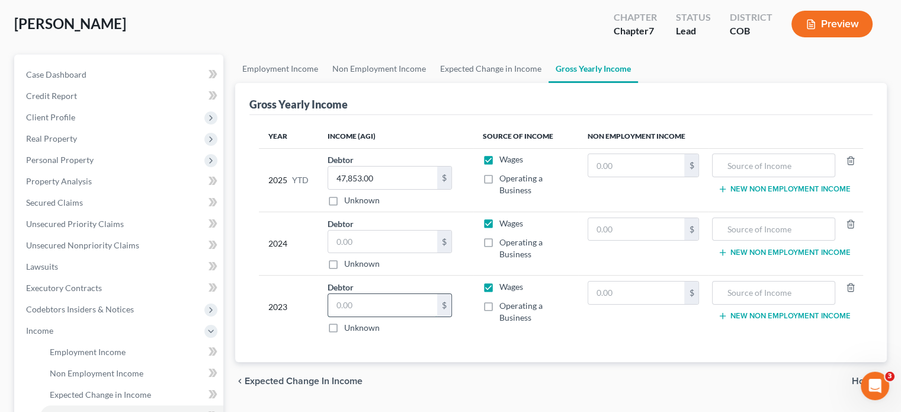
drag, startPoint x: 354, startPoint y: 305, endPoint x: 351, endPoint y: 297, distance: 8.1
click at [354, 305] on input "text" at bounding box center [382, 305] width 109 height 23
type input "51,867"
click at [381, 242] on input "text" at bounding box center [382, 242] width 109 height 23
type input "56,203"
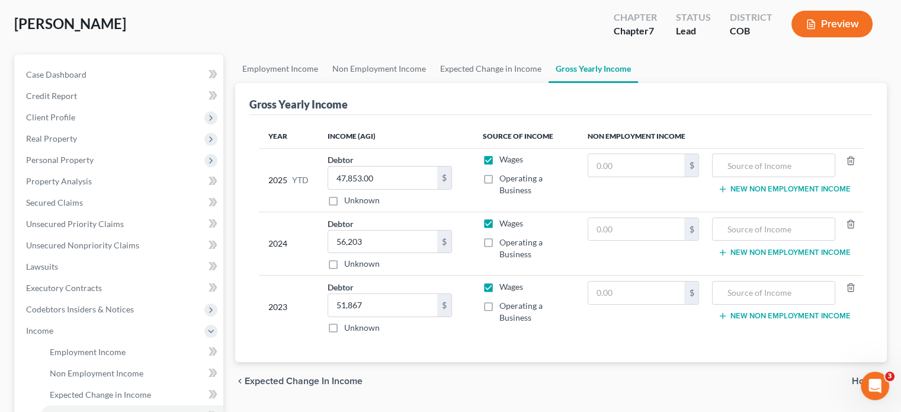
click at [452, 95] on div "Gross Yearly Income" at bounding box center [560, 99] width 623 height 32
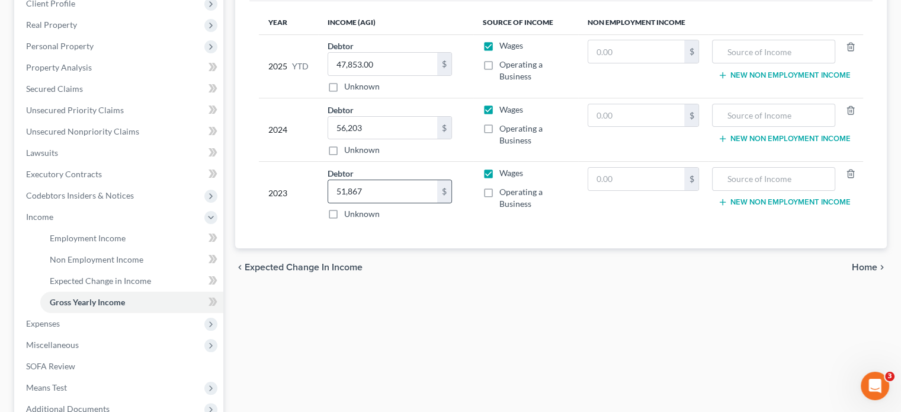
scroll to position [178, 0]
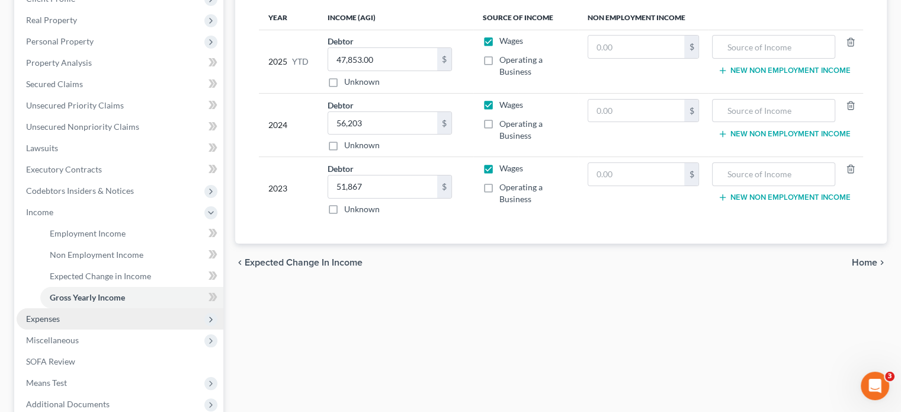
click at [83, 319] on span "Expenses" at bounding box center [120, 318] width 207 height 21
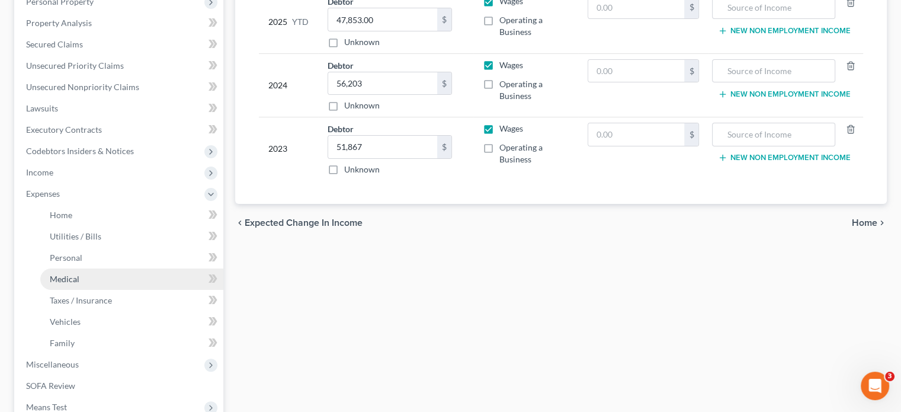
scroll to position [296, 0]
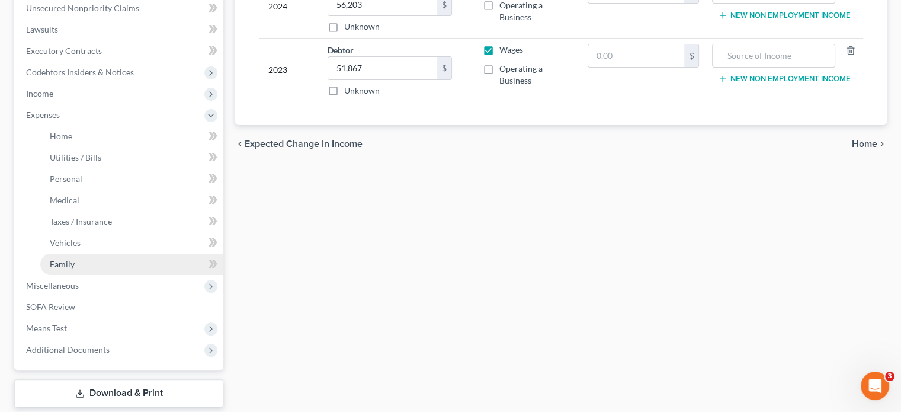
click at [114, 266] on link "Family" at bounding box center [131, 264] width 183 height 21
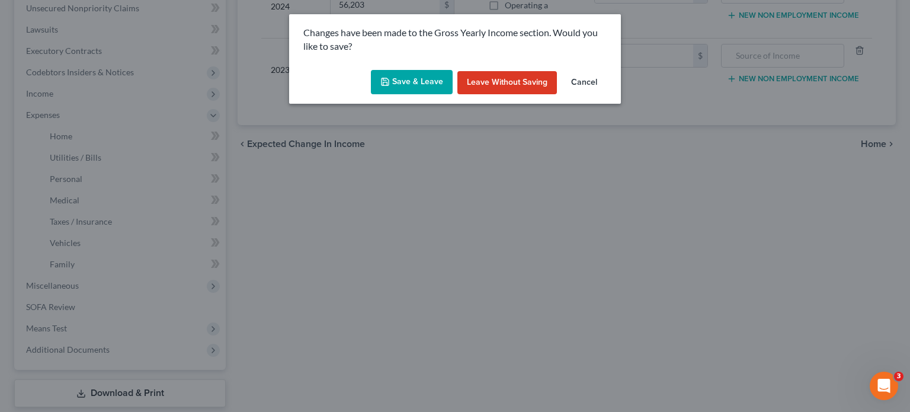
click at [423, 78] on button "Save & Leave" at bounding box center [412, 82] width 82 height 25
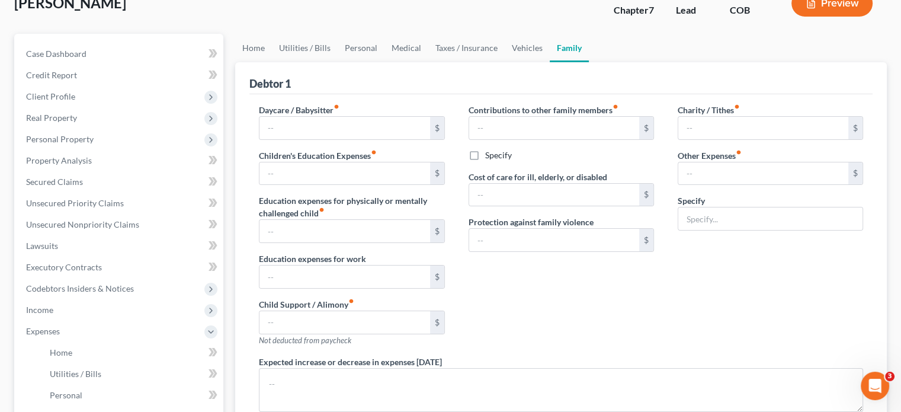
type input "0.00"
type input "300.00"
type input "0.00"
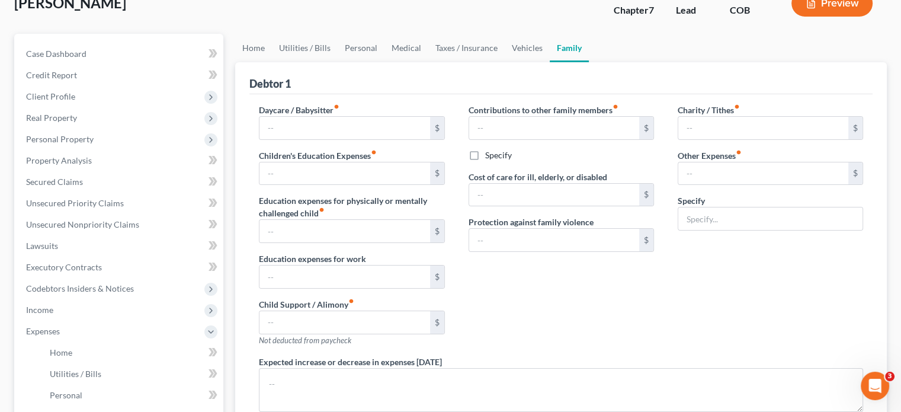
type input "100.00"
type input "0.00"
type input "300.00"
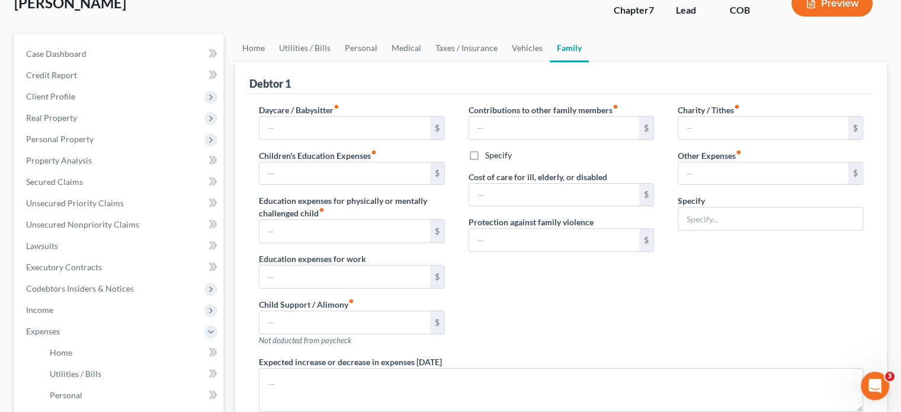
type input "Pet Care"
radio input "true"
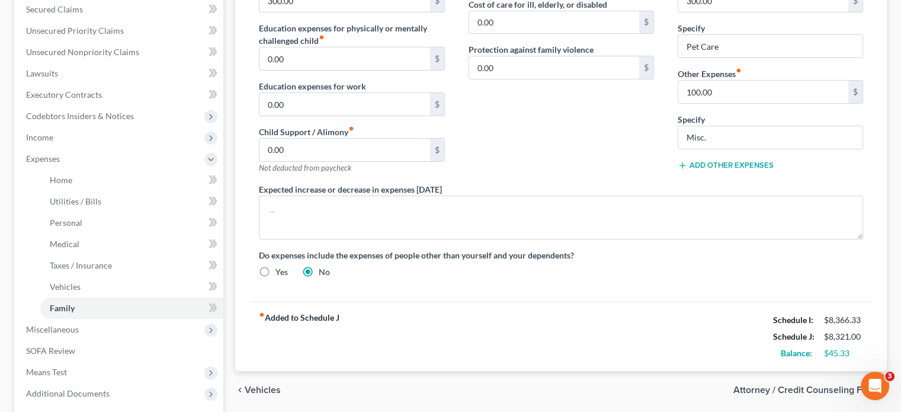
scroll to position [296, 0]
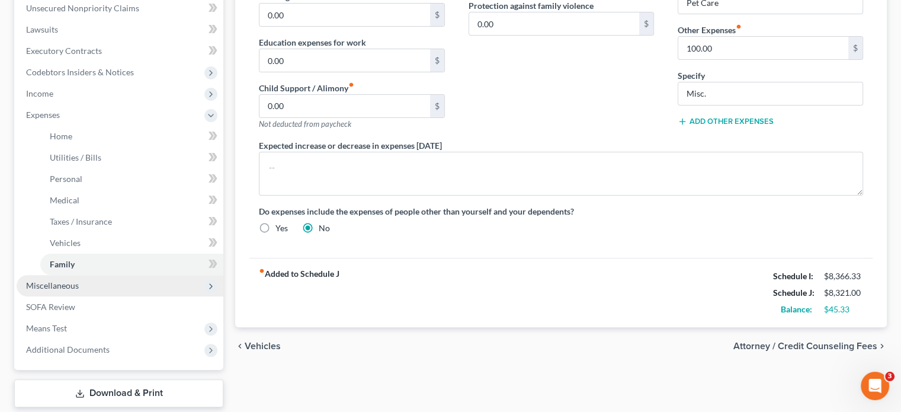
click at [98, 286] on span "Miscellaneous" at bounding box center [120, 285] width 207 height 21
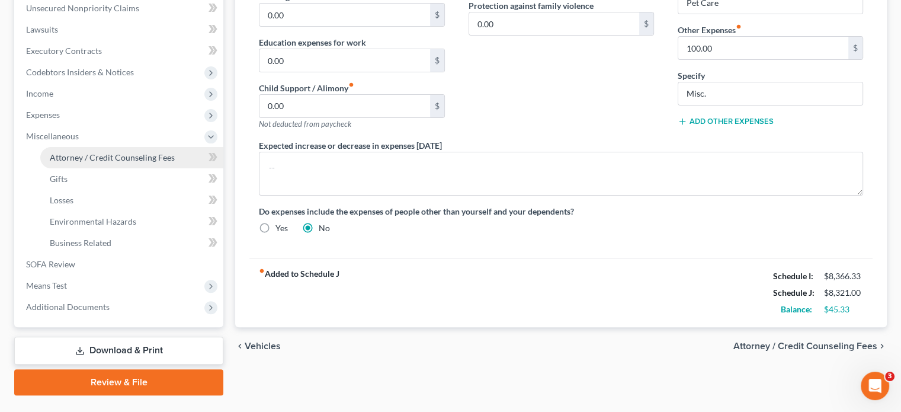
click at [146, 156] on span "Attorney / Credit Counseling Fees" at bounding box center [112, 157] width 125 height 10
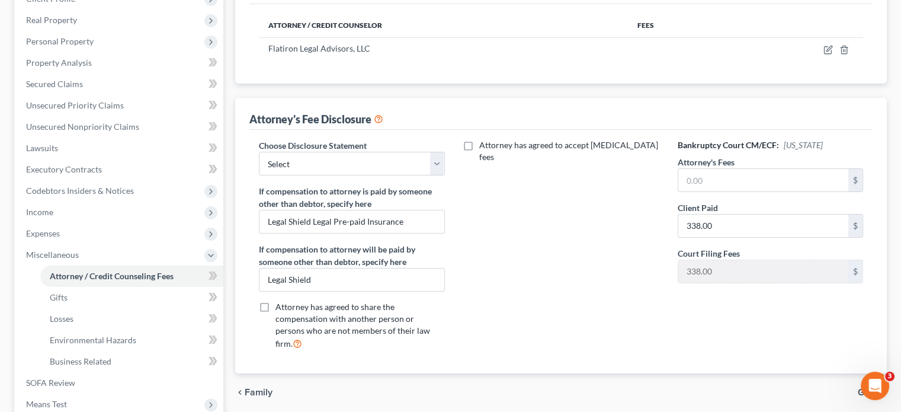
scroll to position [237, 0]
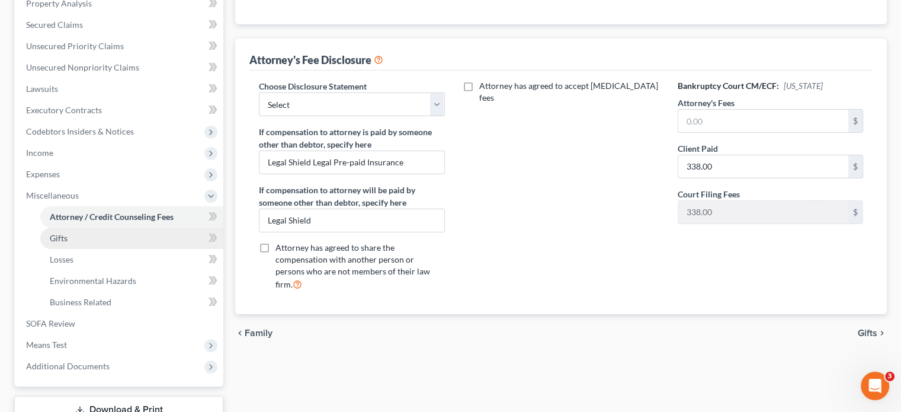
click at [124, 235] on link "Gifts" at bounding box center [131, 238] width 183 height 21
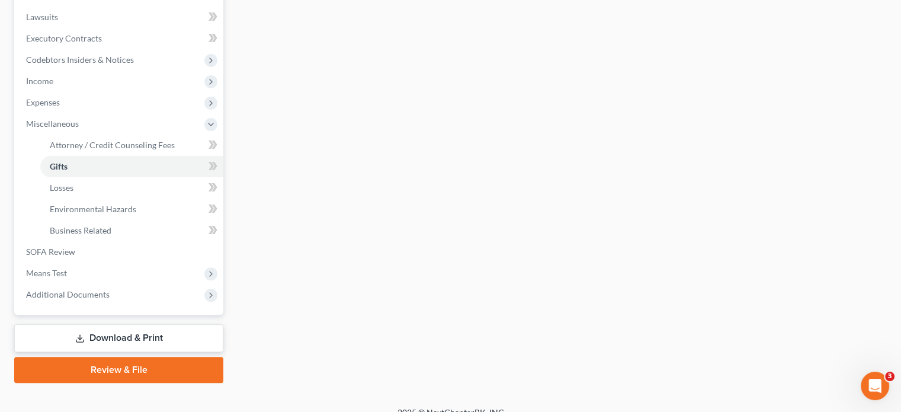
scroll to position [324, 0]
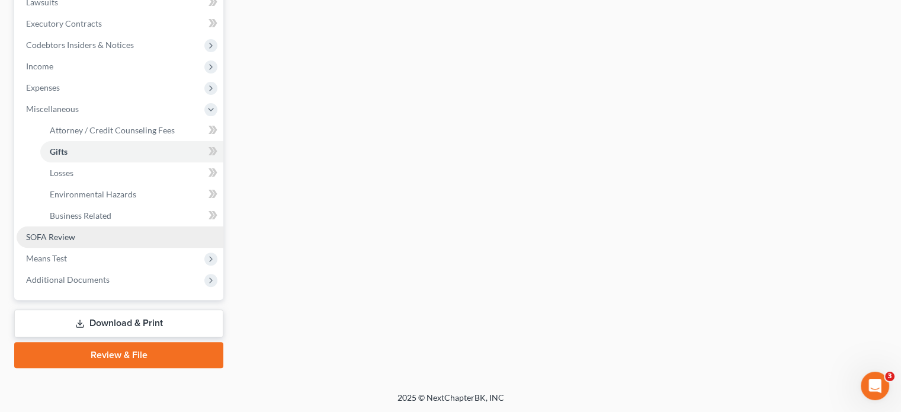
click at [119, 236] on link "SOFA Review" at bounding box center [120, 236] width 207 height 21
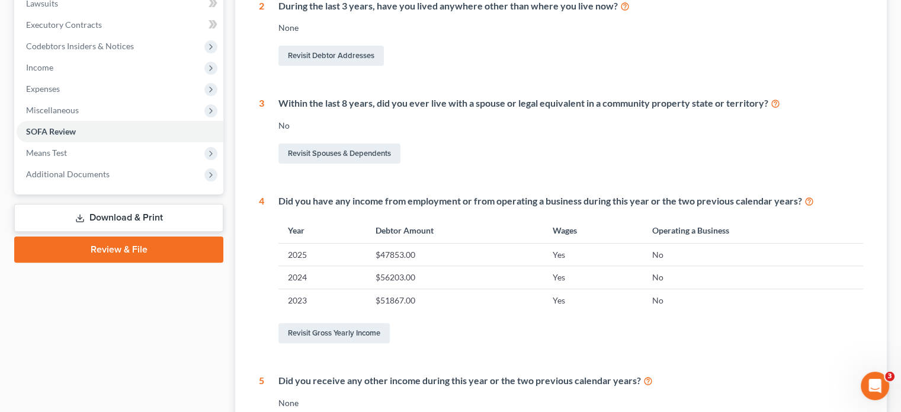
scroll to position [360, 0]
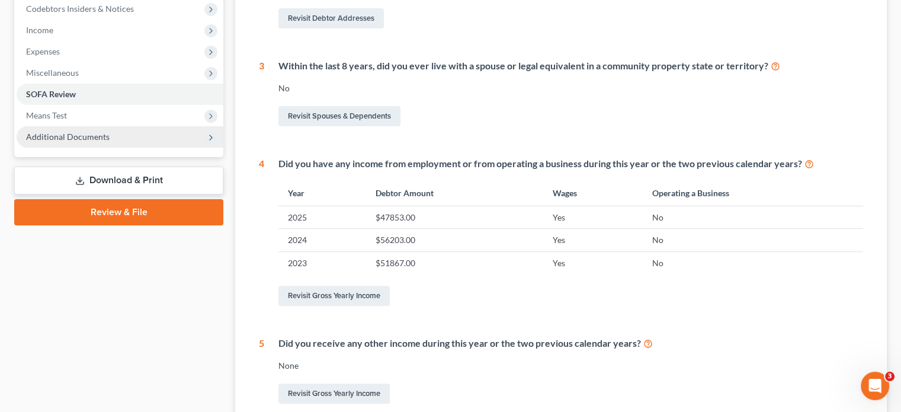
click at [137, 137] on span "Additional Documents" at bounding box center [120, 136] width 207 height 21
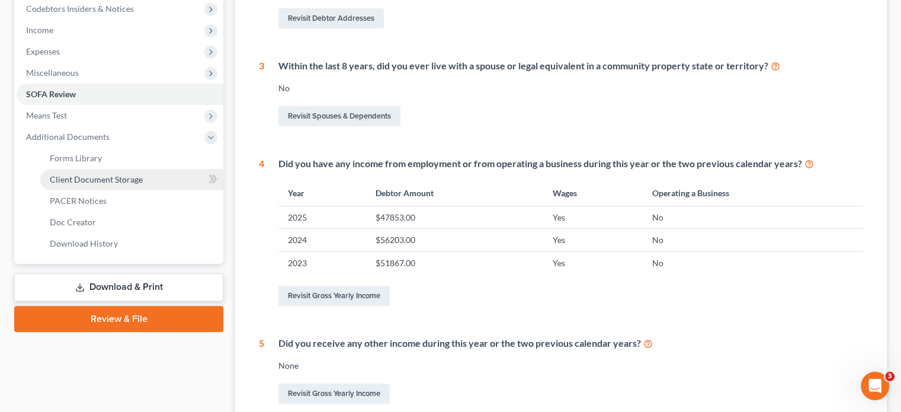
click at [133, 175] on span "Client Document Storage" at bounding box center [96, 179] width 93 height 10
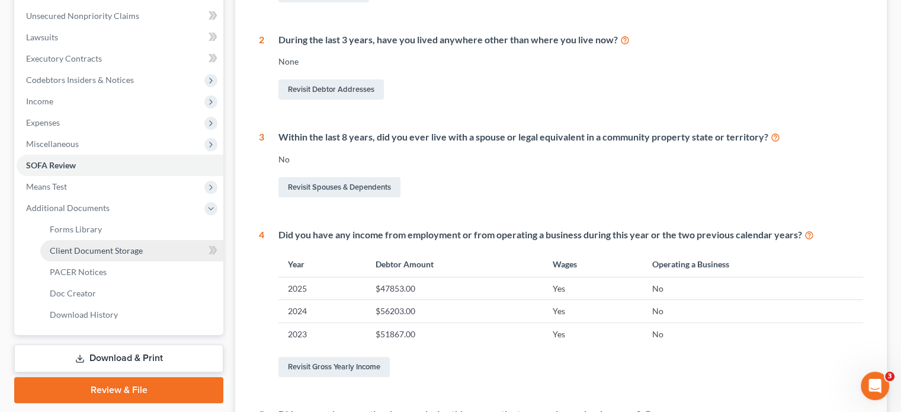
select select "5"
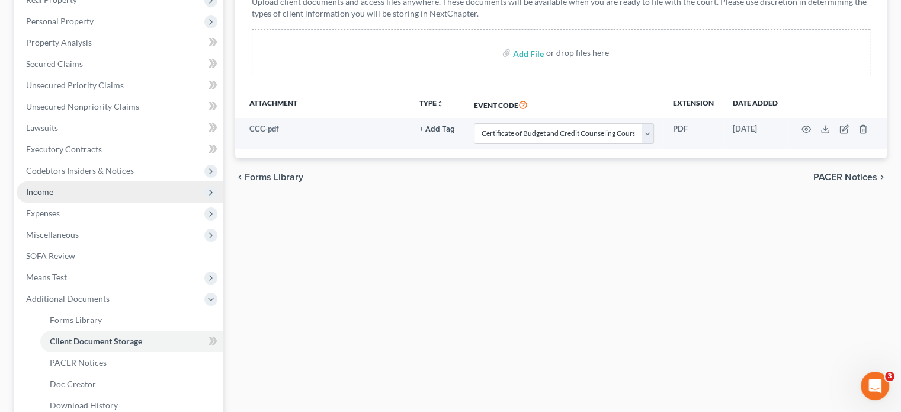
scroll to position [178, 0]
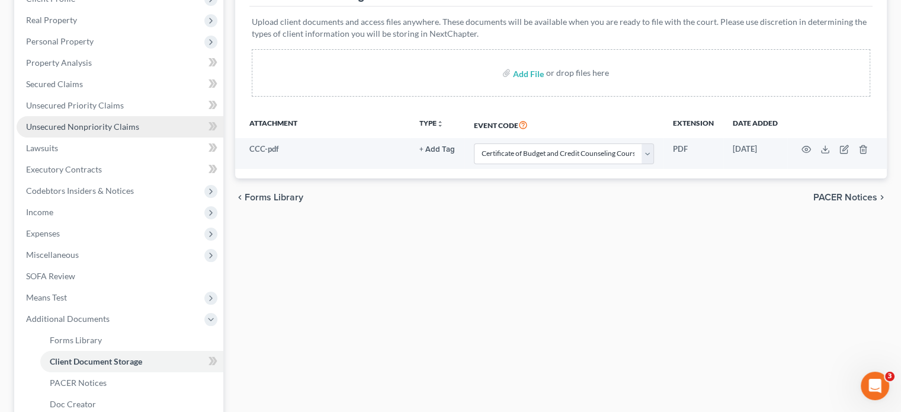
click at [105, 121] on span "Unsecured Nonpriority Claims" at bounding box center [82, 126] width 113 height 10
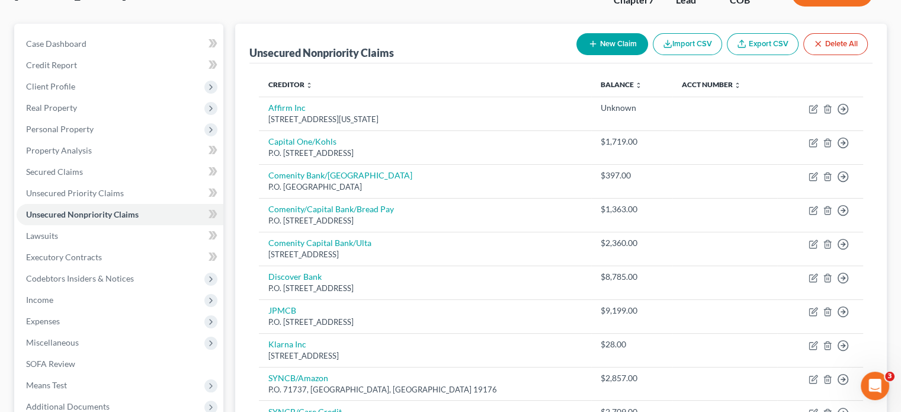
scroll to position [52, 0]
